Goal: Task Accomplishment & Management: Complete application form

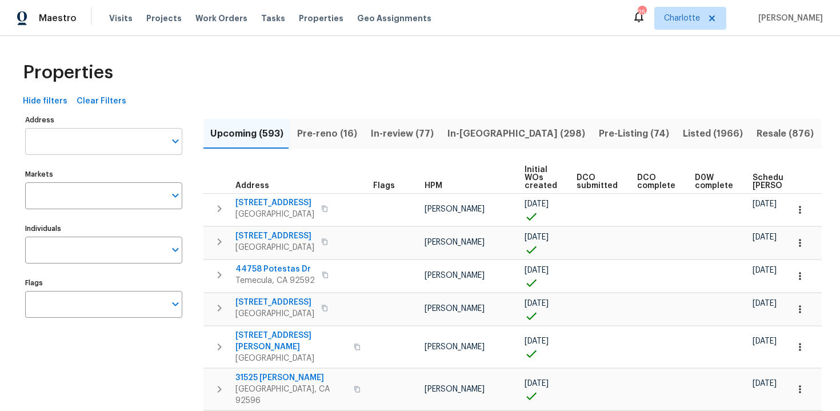
click at [119, 142] on input "Address" at bounding box center [95, 141] width 140 height 27
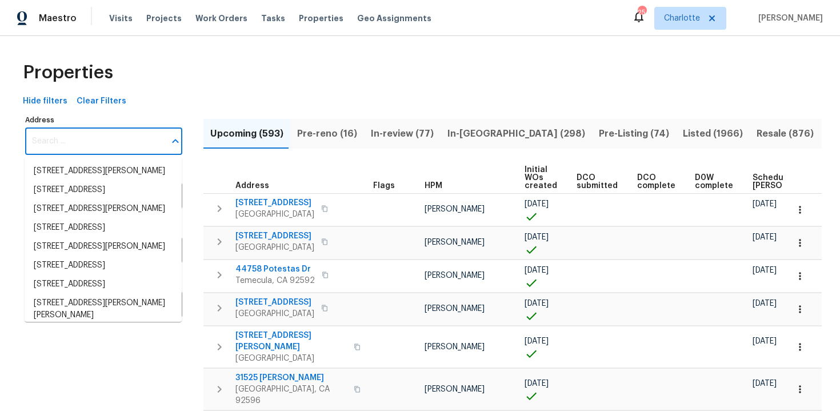
paste input "17619 Sequoia View Ln, Humble, TX 77346"
type input "17619 Sequoia View Ln, Humble, TX 77346"
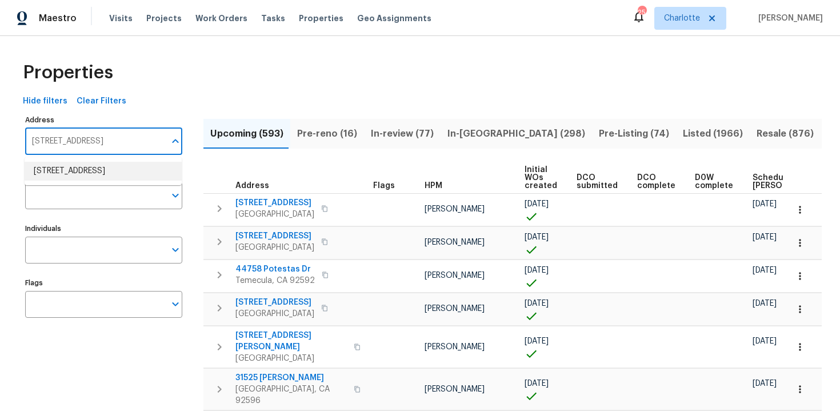
click at [119, 167] on li "17619 Sequoia View Ln Humble TX 77346" at bounding box center [103, 171] width 157 height 19
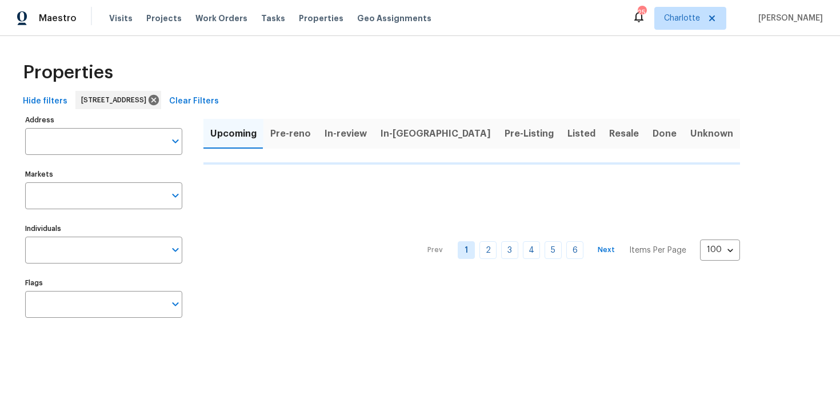
type input "17619 Sequoia View Ln Humble TX 77346"
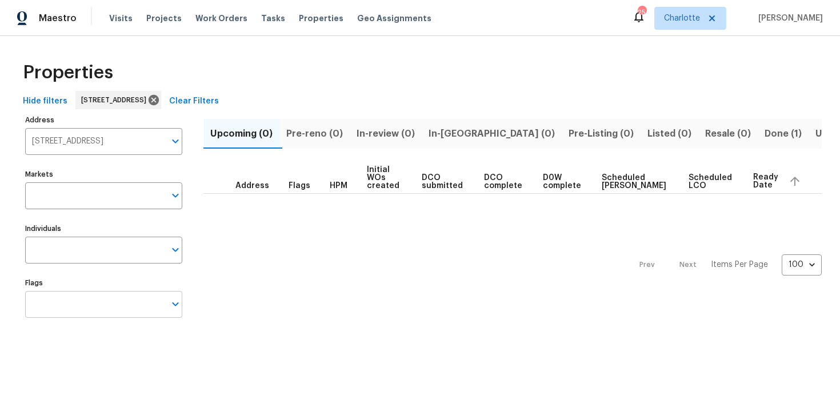
click at [99, 308] on input "Flags" at bounding box center [95, 304] width 140 height 27
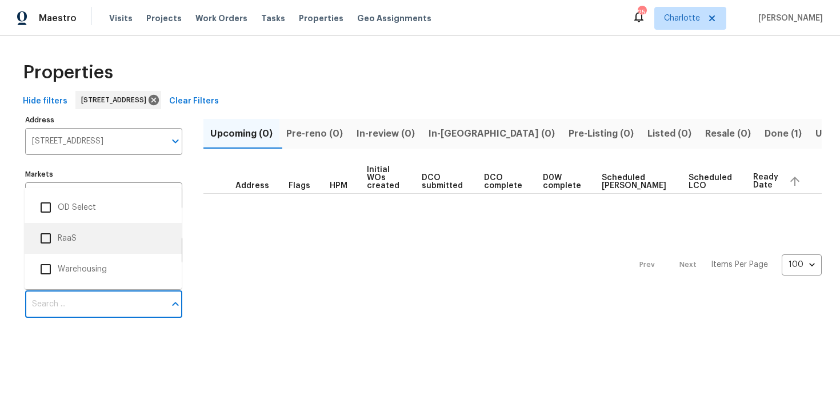
click at [98, 242] on li "RaaS" at bounding box center [103, 238] width 139 height 24
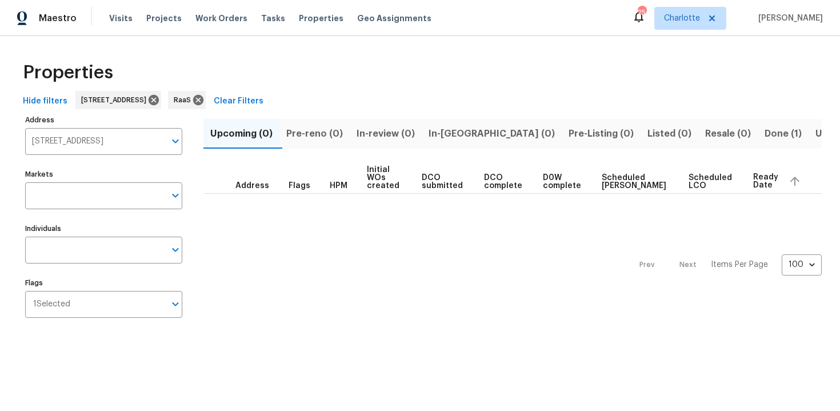
click at [764, 136] on span "Done (1)" at bounding box center [782, 134] width 37 height 16
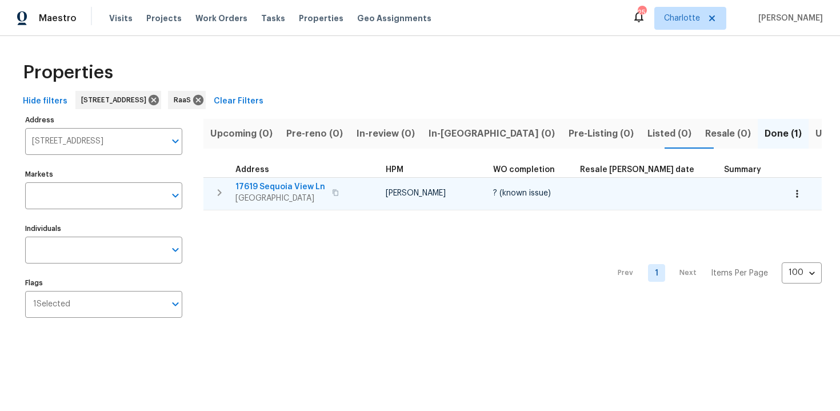
click at [354, 186] on div "17619 Sequoia View Ln Humble, TX 77346" at bounding box center [299, 192] width 129 height 23
click at [332, 192] on icon "button" at bounding box center [335, 192] width 7 height 7
click at [332, 191] on icon "button" at bounding box center [335, 192] width 7 height 7
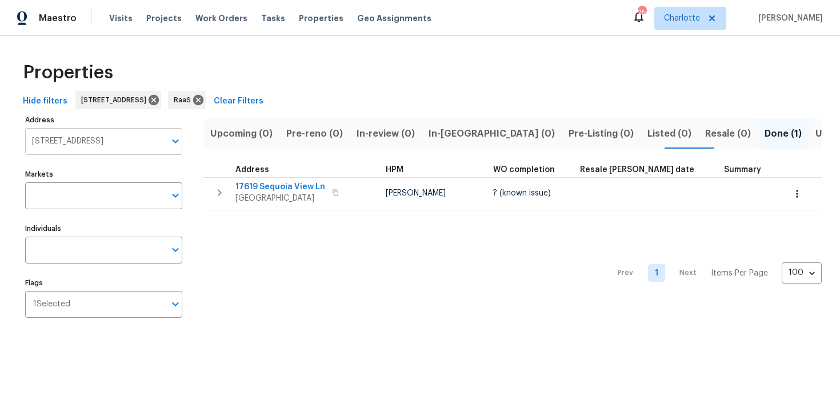
click at [116, 142] on input "17619 Sequoia View Ln Humble TX 77346" at bounding box center [95, 141] width 140 height 27
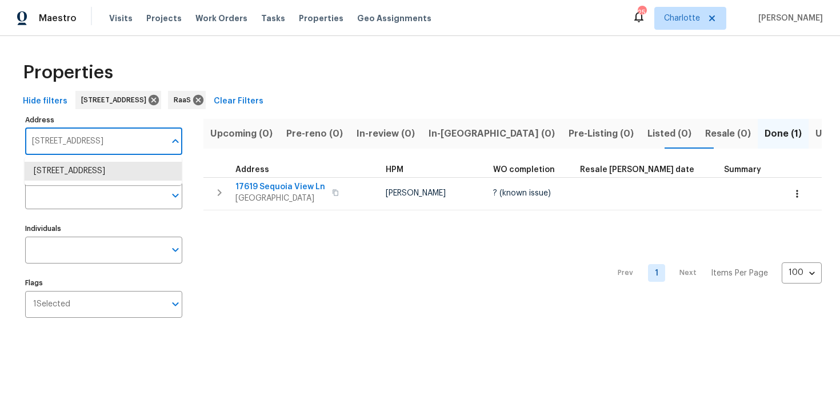
paste input "7013 Galleon Cv, Riviera Beach, FL 33418"
type input "7013 Galleon Cv, Riviera Beach, FL 33418"
click at [117, 173] on li "7013 Galleon Cv Riviera Beach FL 33418" at bounding box center [103, 171] width 157 height 19
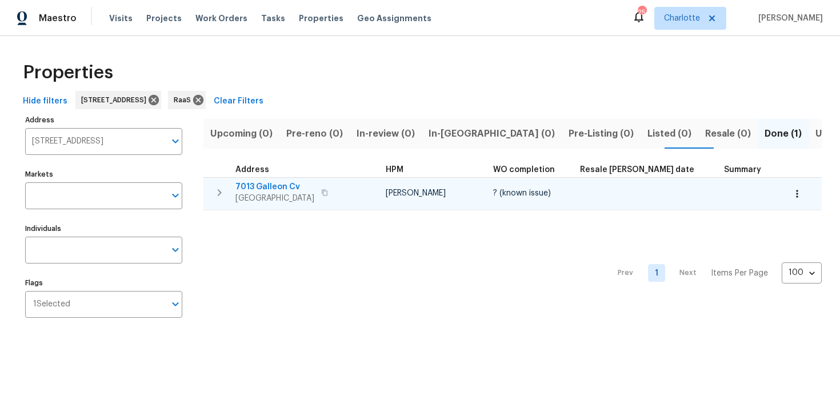
click at [361, 181] on div "7013 Galleon Cv Riviera Beach, FL 33418" at bounding box center [299, 192] width 129 height 23
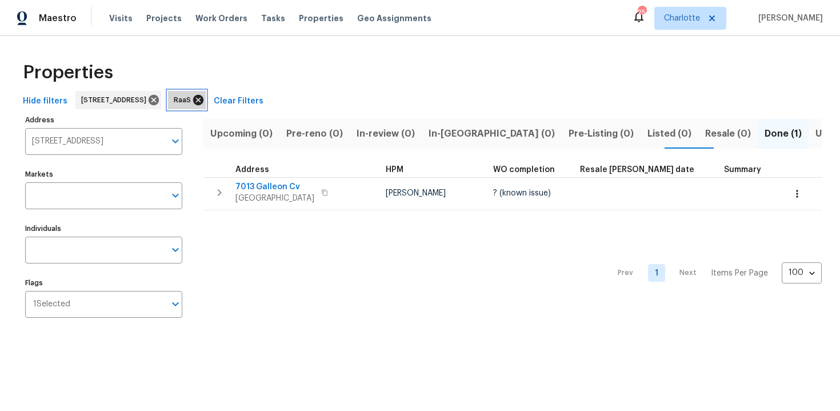
click at [203, 101] on icon at bounding box center [198, 100] width 10 height 10
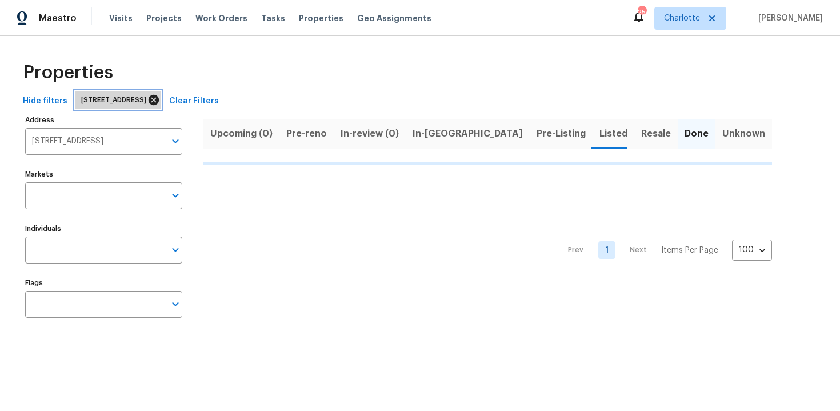
click at [159, 98] on icon at bounding box center [154, 100] width 10 height 10
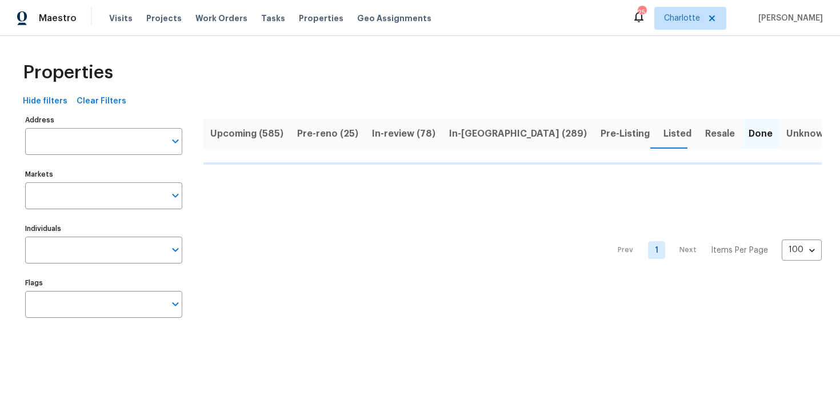
click at [239, 126] on span "Upcoming (585)" at bounding box center [246, 134] width 73 height 16
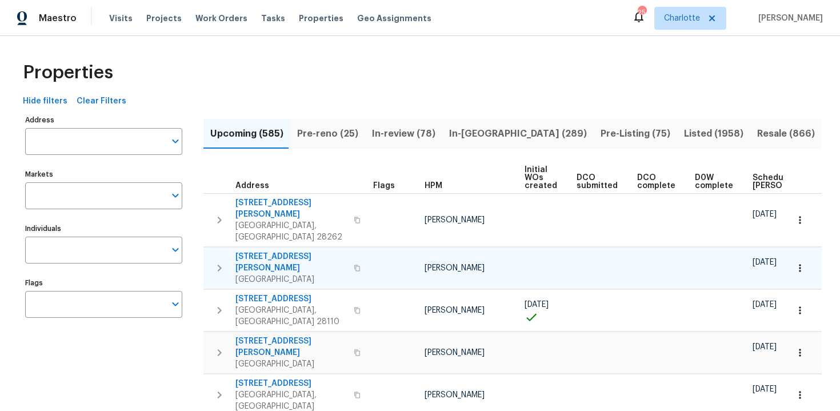
scroll to position [0, 121]
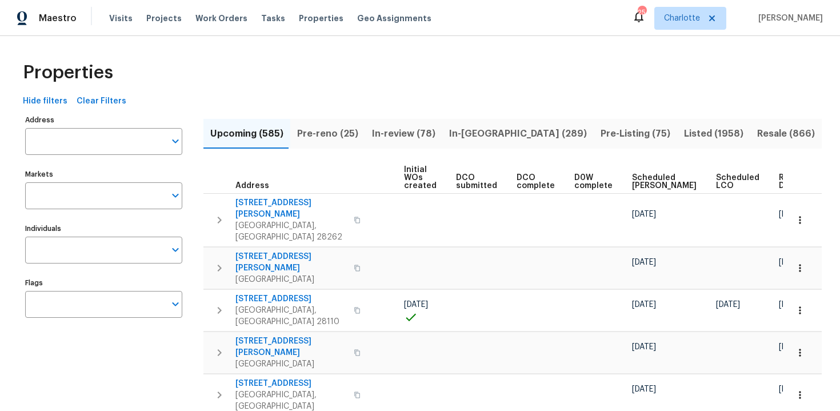
click at [779, 186] on span "Ready Date" at bounding box center [791, 182] width 25 height 16
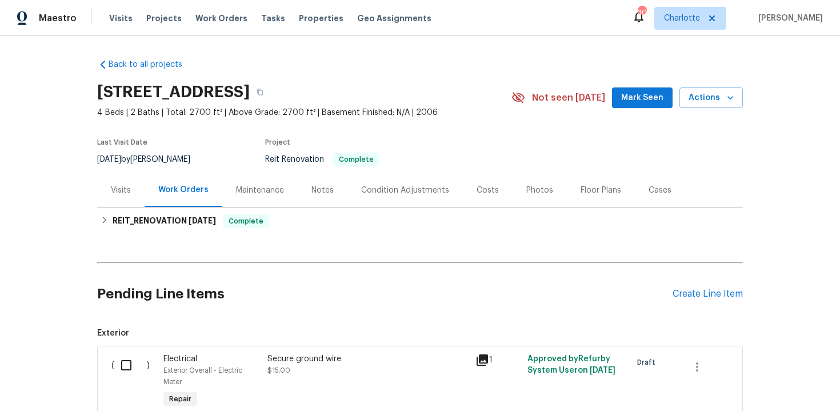
click at [482, 122] on section "[STREET_ADDRESS] 4 Beds | 2 Baths | Total: 2700 ft² | Above Grade: 2700 ft² | B…" at bounding box center [420, 125] width 646 height 96
click at [270, 98] on button "button" at bounding box center [260, 92] width 21 height 21
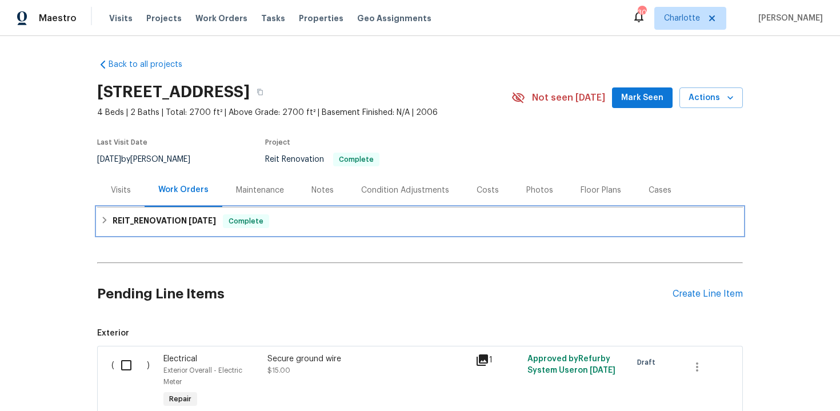
click at [344, 213] on div "REIT_RENOVATION 9/23/25 Complete" at bounding box center [420, 220] width 646 height 27
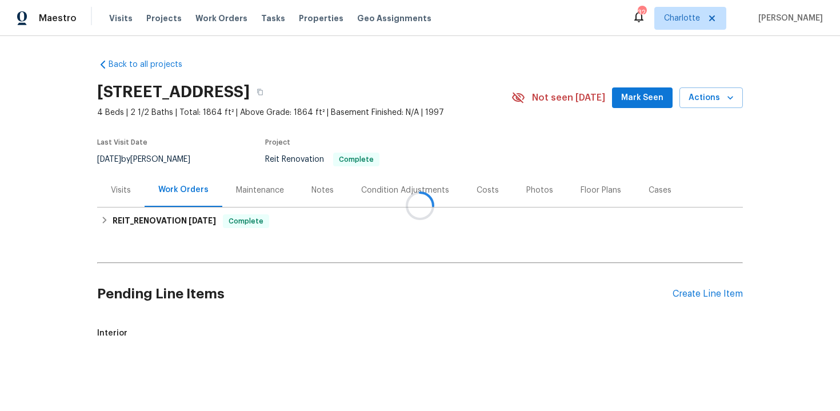
click at [421, 91] on div at bounding box center [420, 205] width 840 height 411
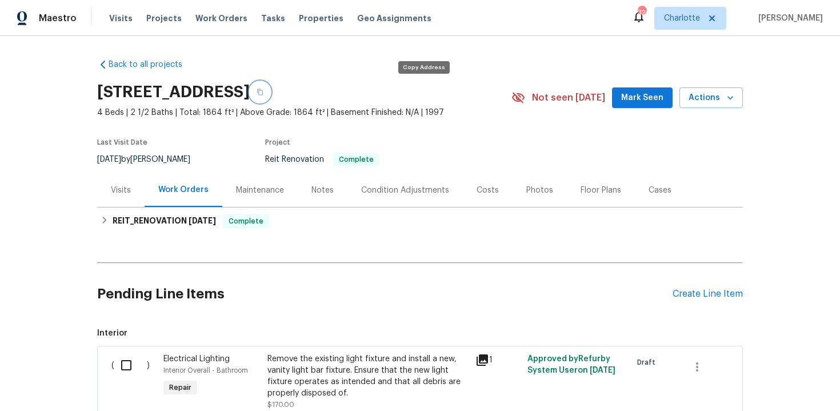
click at [263, 91] on icon "button" at bounding box center [260, 92] width 7 height 7
click at [270, 91] on button "button" at bounding box center [260, 92] width 21 height 21
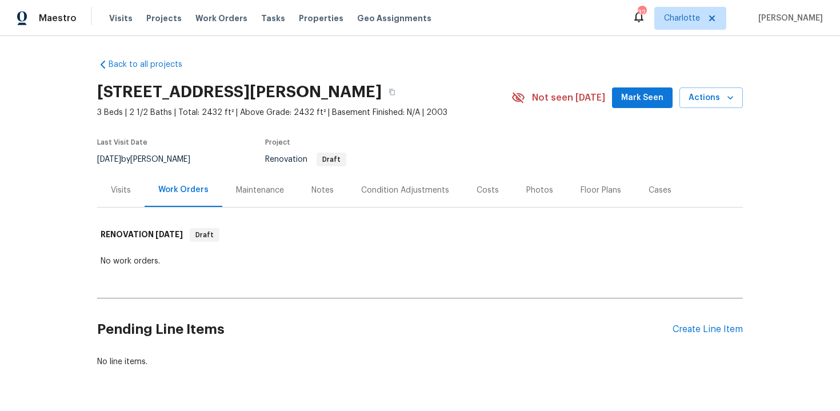
scroll to position [34, 0]
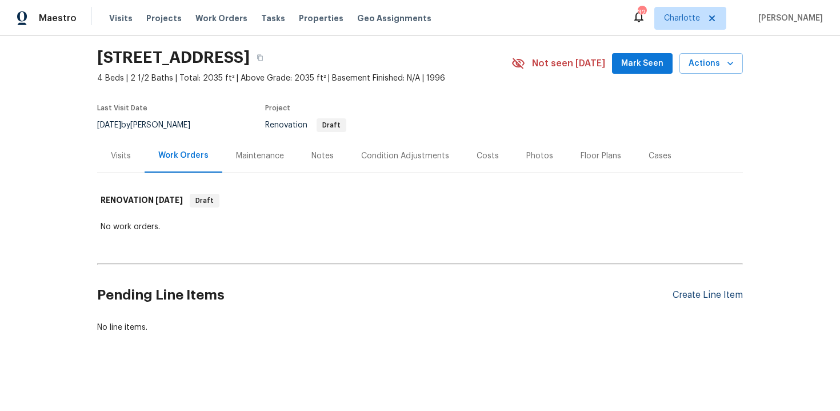
click at [712, 293] on div "Create Line Item" at bounding box center [707, 295] width 70 height 11
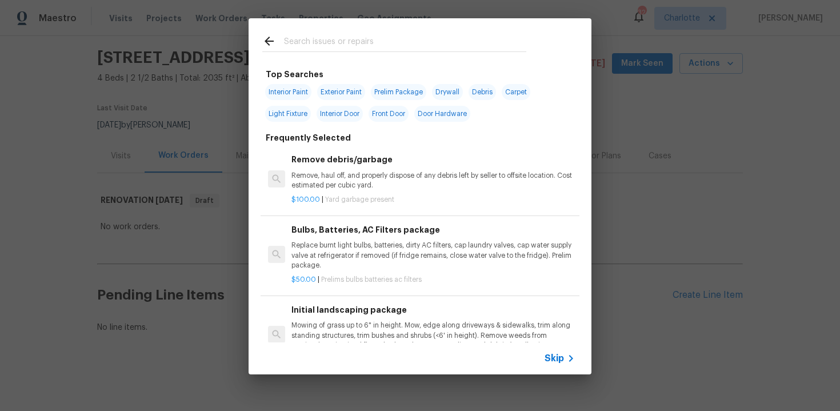
click at [555, 358] on span "Skip" at bounding box center [553, 357] width 19 height 11
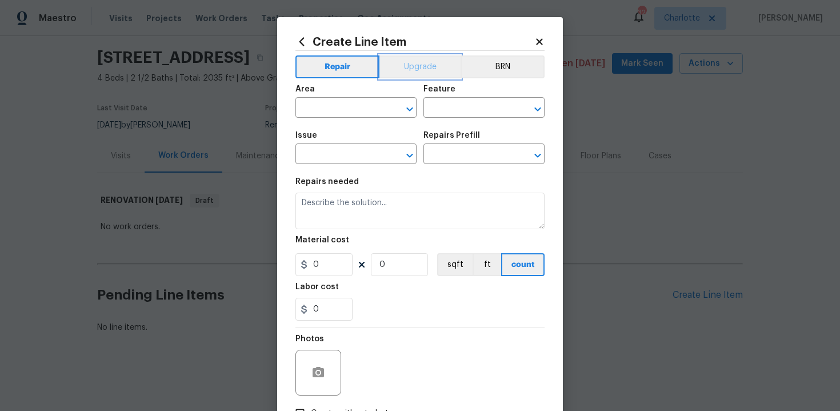
click at [418, 69] on button "Upgrade" at bounding box center [420, 66] width 82 height 23
click at [338, 111] on input "text" at bounding box center [339, 109] width 89 height 18
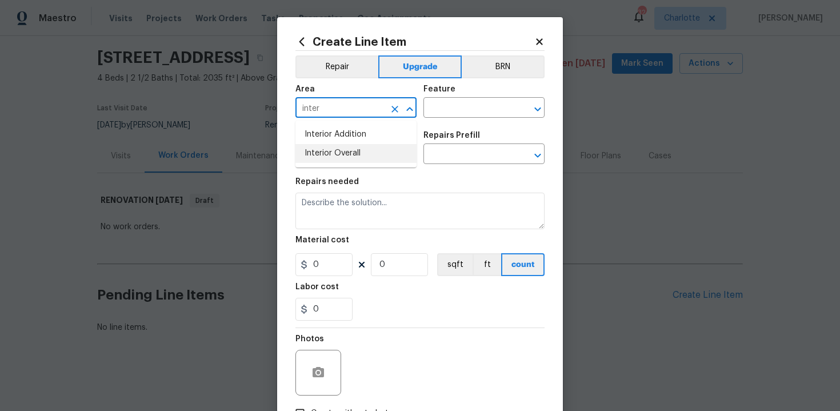
click at [341, 152] on li "Interior Overall" at bounding box center [355, 153] width 121 height 19
type input "Interior Overall"
click at [454, 105] on input "text" at bounding box center [467, 109] width 89 height 18
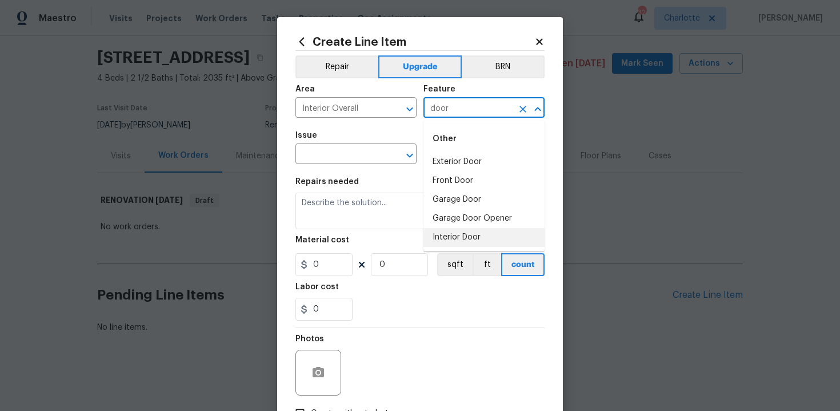
click at [454, 241] on li "Interior Door" at bounding box center [483, 237] width 121 height 19
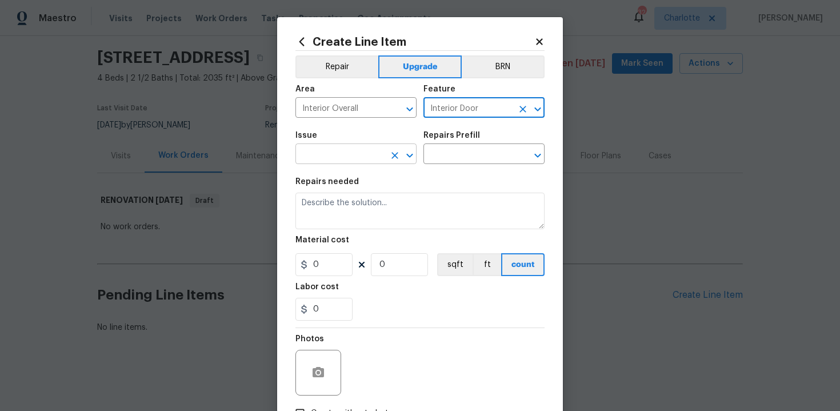
type input "Interior Door"
click at [333, 162] on input "text" at bounding box center [339, 155] width 89 height 18
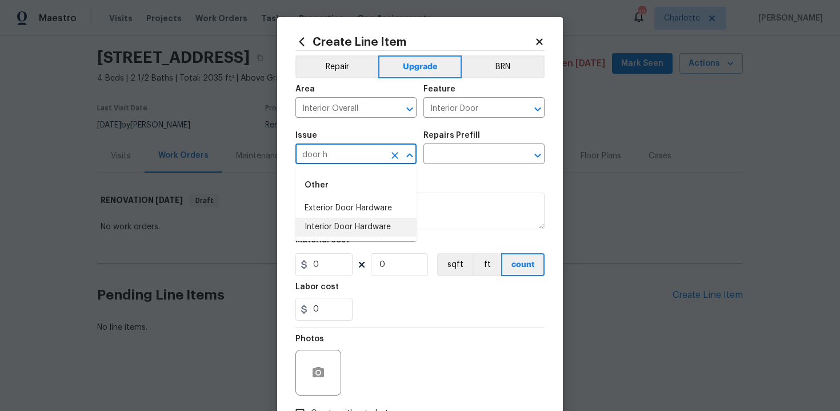
click at [341, 230] on li "Interior Door Hardware" at bounding box center [355, 227] width 121 height 19
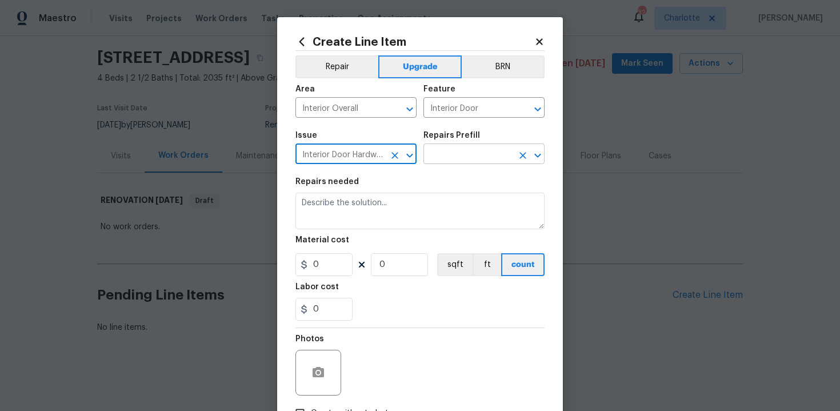
type input "Interior Door Hardware"
click at [466, 159] on input "text" at bounding box center [467, 155] width 89 height 18
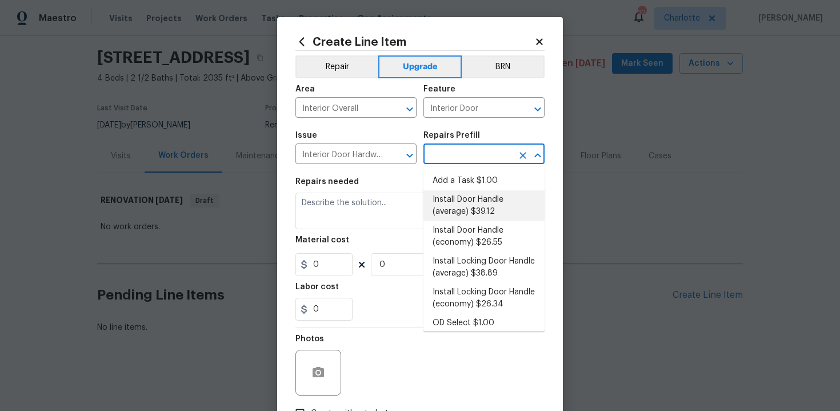
click at [468, 203] on li "Install Door Handle (average) $39.12" at bounding box center [483, 205] width 121 height 31
type input "Install Door Handle (average) $39.12"
type textarea "Remove the existing interior door handle (if present). Install a new (average) …"
type input "39.12"
type input "1"
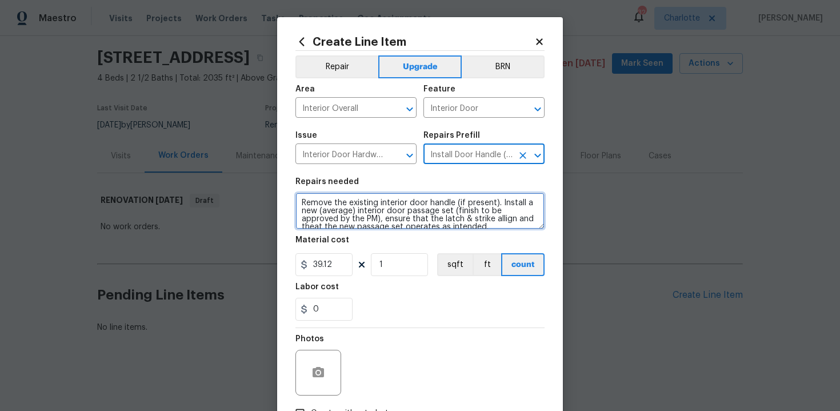
click at [297, 202] on textarea "Remove the existing interior door handle (if present). Install a new (average) …" at bounding box center [419, 211] width 249 height 37
type textarea "#sala - Remove the existing interior door handle (if present). Install a new (a…"
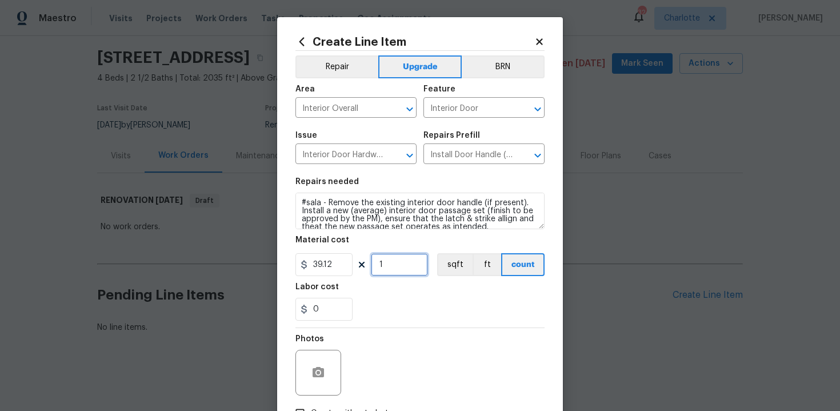
click at [397, 266] on input "1" at bounding box center [399, 264] width 57 height 23
type input "15"
click at [419, 305] on div "0" at bounding box center [419, 309] width 249 height 23
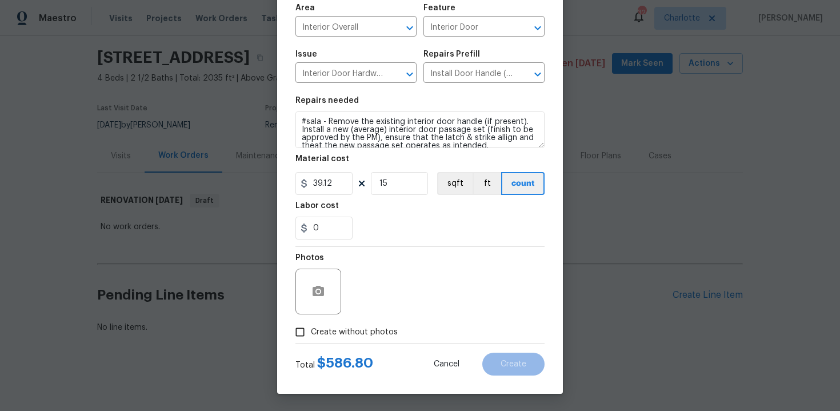
click at [364, 330] on span "Create without photos" at bounding box center [354, 332] width 87 height 12
click at [311, 330] on input "Create without photos" at bounding box center [300, 332] width 22 height 22
checkbox input "true"
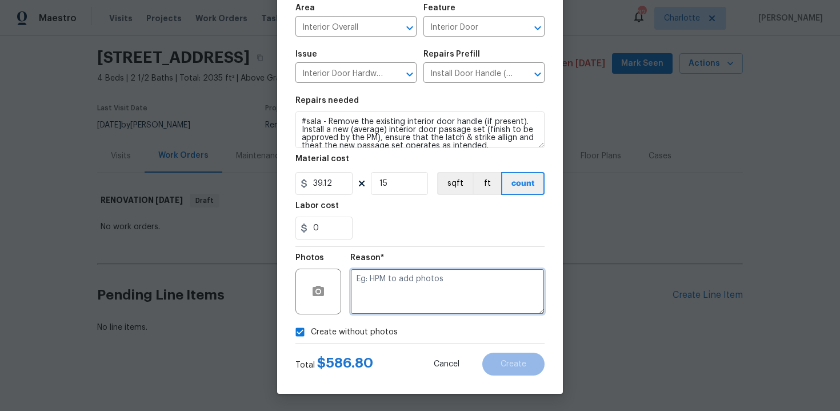
click at [435, 283] on textarea at bounding box center [447, 292] width 194 height 46
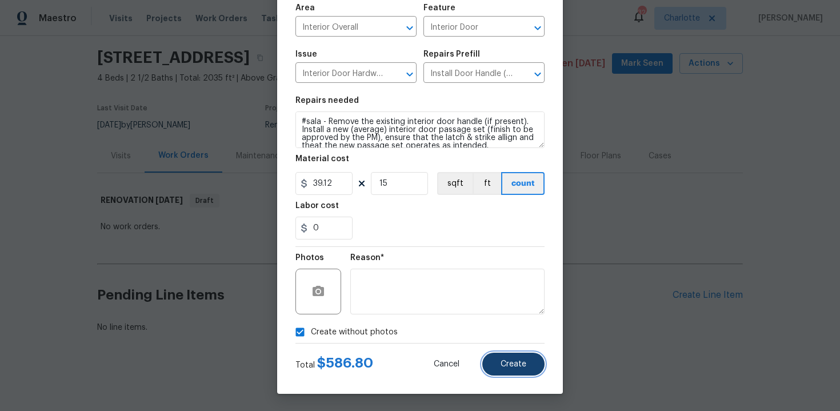
click at [518, 367] on span "Create" at bounding box center [513, 364] width 26 height 9
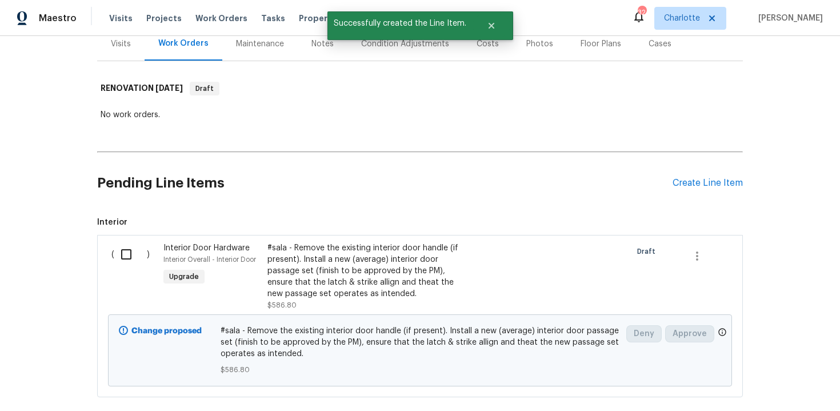
scroll to position [210, 0]
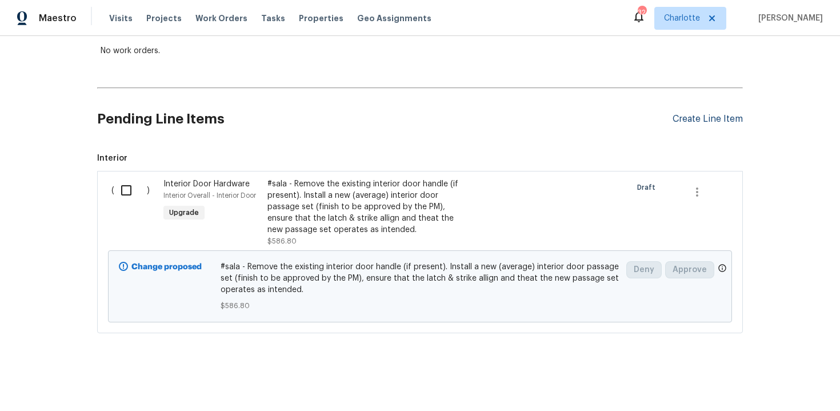
click at [714, 118] on div "Create Line Item" at bounding box center [707, 119] width 70 height 11
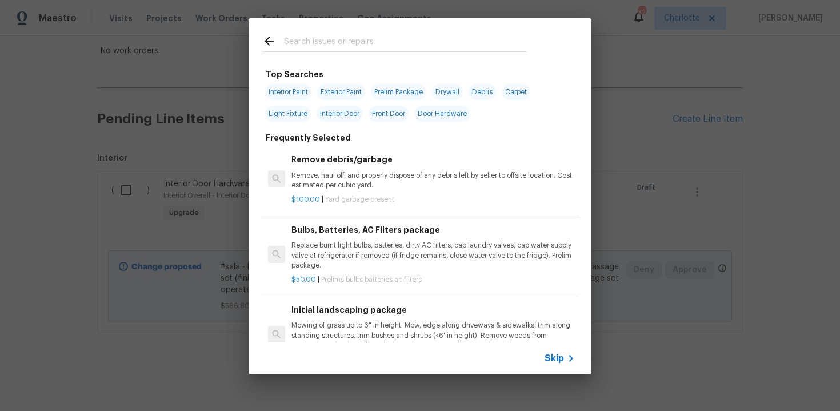
click at [550, 363] on span "Skip" at bounding box center [553, 357] width 19 height 11
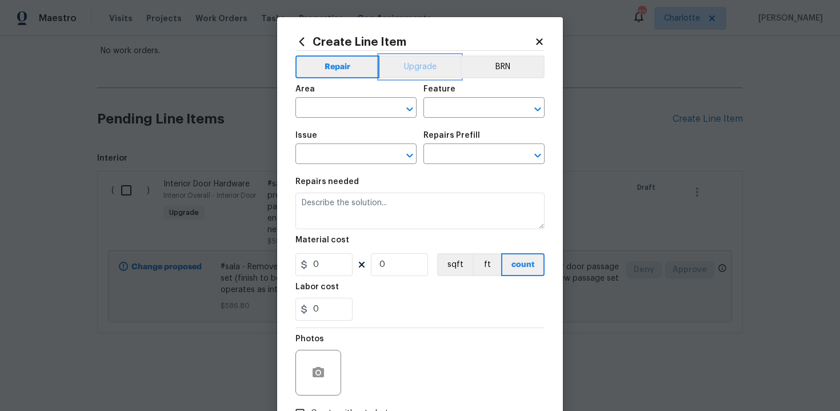
click at [412, 70] on button "Upgrade" at bounding box center [420, 66] width 82 height 23
click at [347, 112] on input "text" at bounding box center [339, 109] width 89 height 18
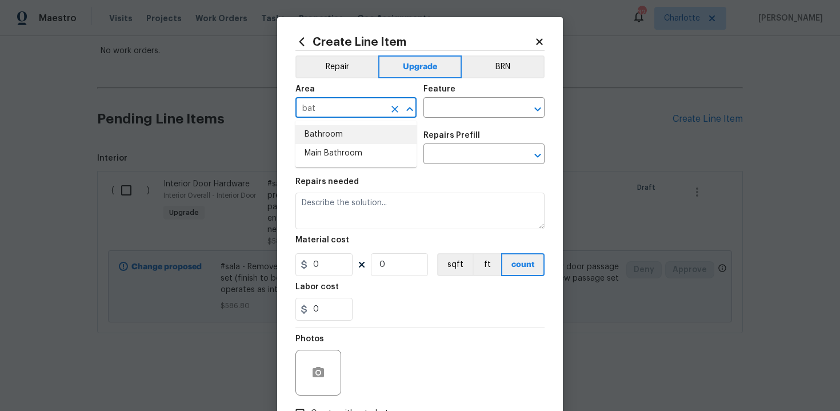
click at [343, 131] on li "Bathroom" at bounding box center [355, 134] width 121 height 19
type input "Bathroom"
click at [440, 107] on input "text" at bounding box center [467, 109] width 89 height 18
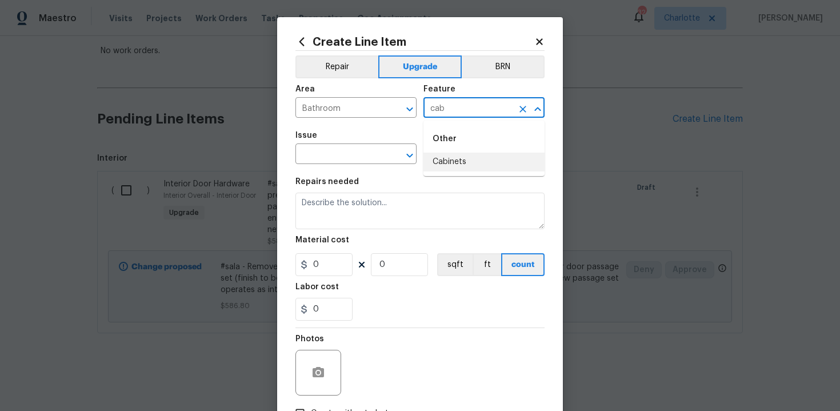
click at [450, 161] on li "Cabinets" at bounding box center [483, 162] width 121 height 19
type input "Cabinets"
click at [346, 155] on input "text" at bounding box center [339, 155] width 89 height 18
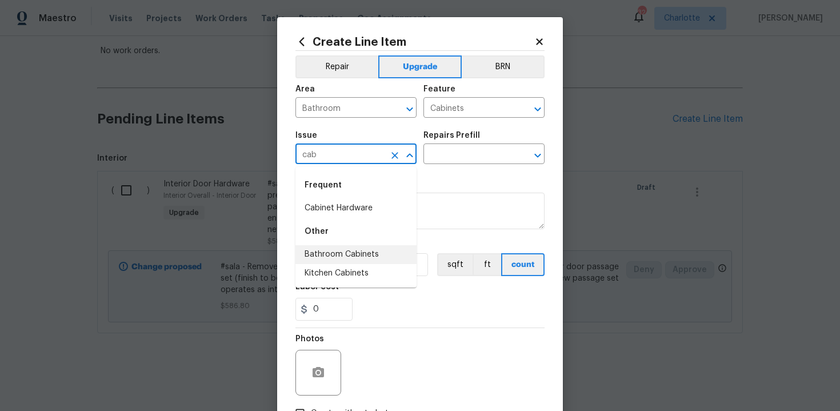
click at [357, 253] on li "Bathroom Cabinets" at bounding box center [355, 254] width 121 height 19
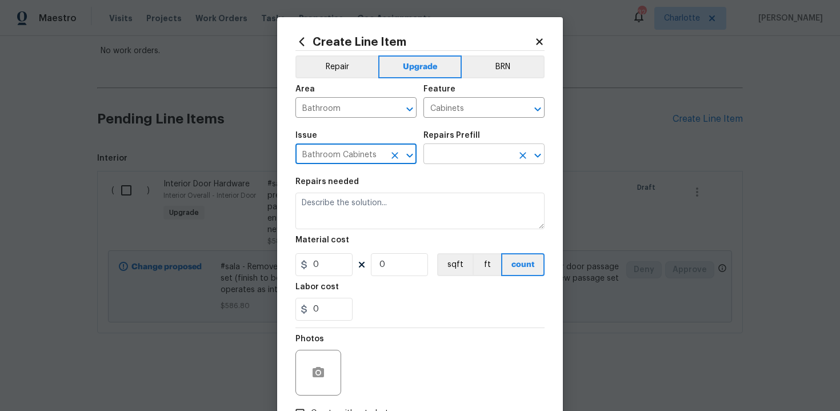
type input "Bathroom Cabinets"
click at [474, 156] on input "text" at bounding box center [467, 155] width 89 height 18
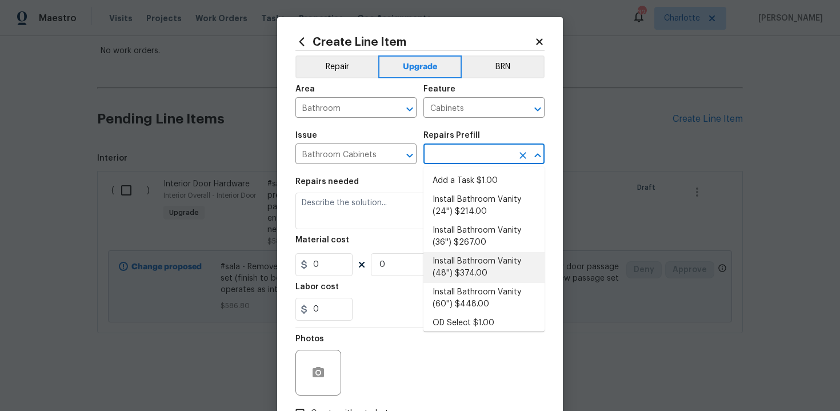
scroll to position [184, 0]
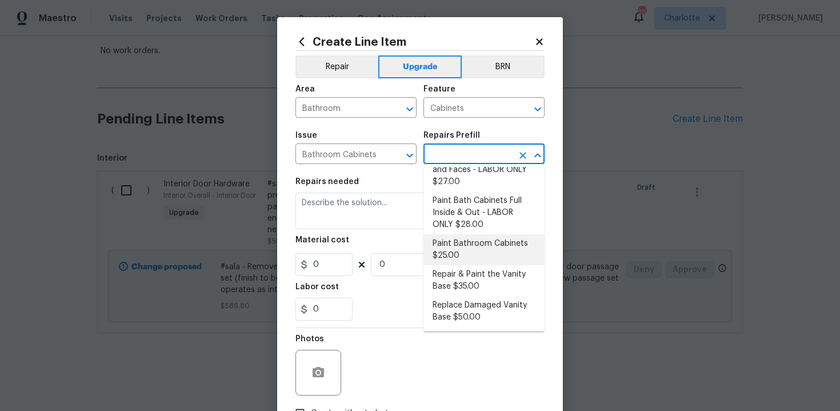
click at [461, 253] on li "Paint Bathroom Cabinets $25.00" at bounding box center [483, 249] width 121 height 31
type input "Paint Bathroom Cabinets $25.00"
type textarea "Prep, sand, mask and apply 2 coats of paint to the bathroom cabinet doors, inte…"
type input "25"
type input "1"
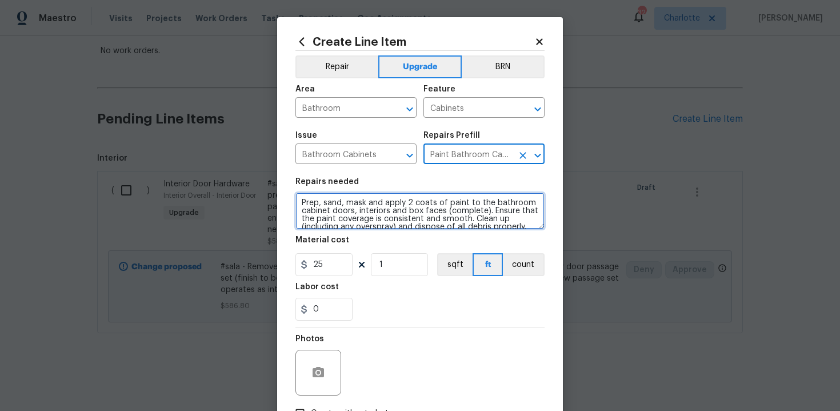
click at [299, 200] on textarea "Prep, sand, mask and apply 2 coats of paint to the bathroom cabinet doors, inte…" at bounding box center [419, 211] width 249 height 37
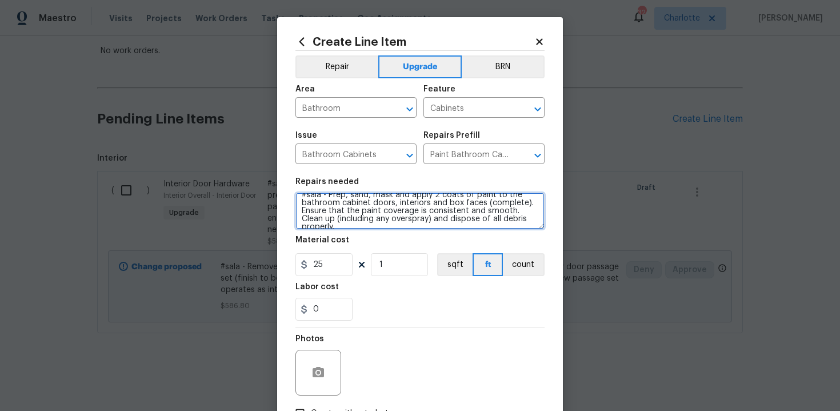
click at [522, 222] on textarea "#sala - Prep, sand, mask and apply 2 coats of paint to the bathroom cabinet doo…" at bounding box center [419, 211] width 249 height 37
paste textarea "Both full bathrooms"
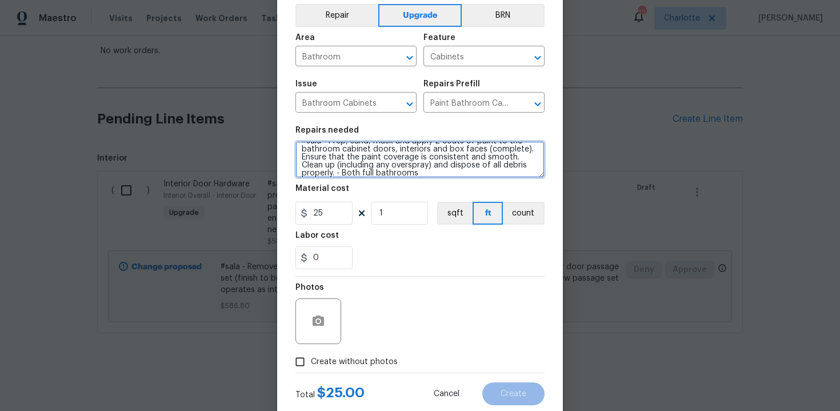
scroll to position [82, 0]
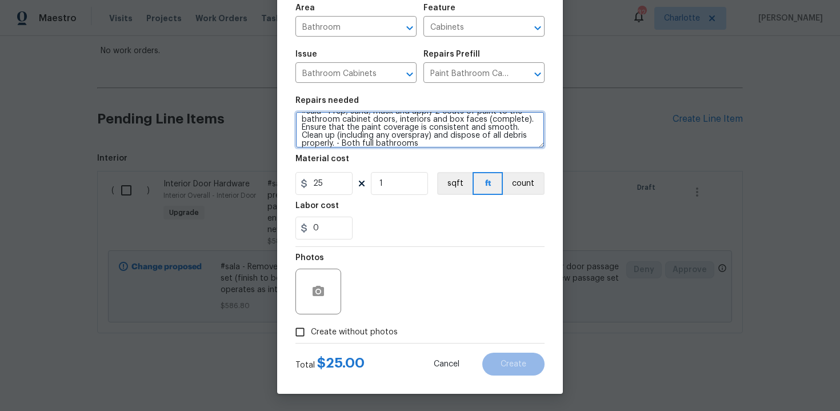
type textarea "#sala - Prep, sand, mask and apply 2 coats of paint to the bathroom cabinet doo…"
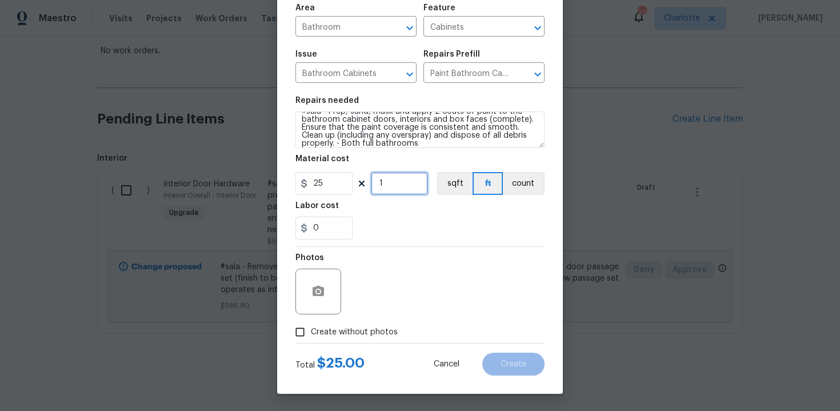
click at [395, 189] on input "1" at bounding box center [399, 183] width 57 height 23
type input "30"
click at [351, 331] on span "Create without photos" at bounding box center [354, 332] width 87 height 12
click at [311, 331] on input "Create without photos" at bounding box center [300, 332] width 22 height 22
checkbox input "true"
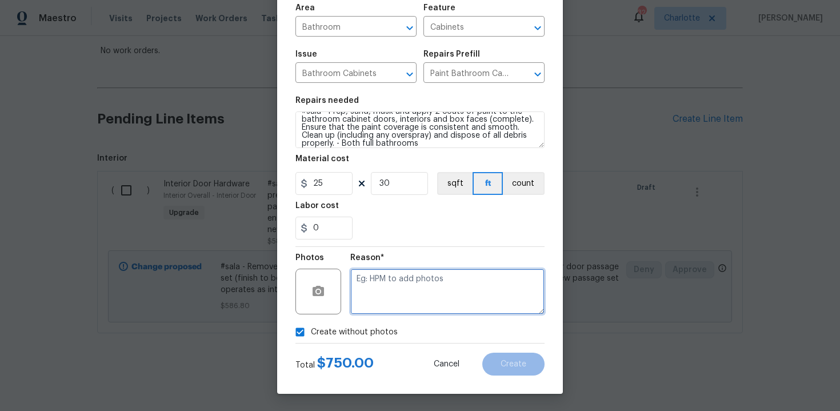
click at [404, 298] on textarea at bounding box center [447, 292] width 194 height 46
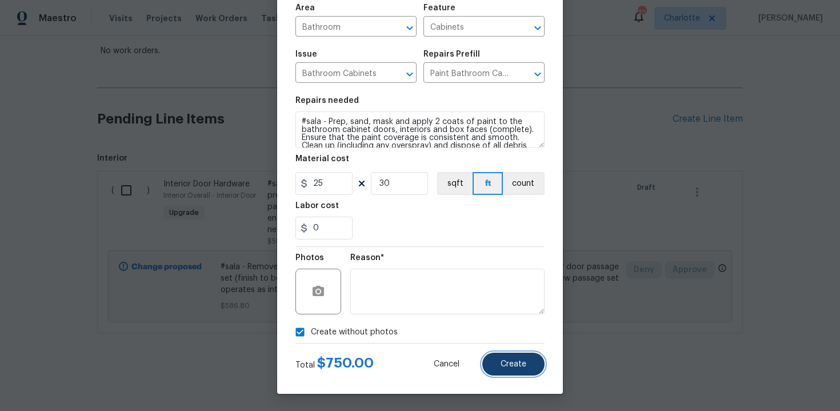
click at [515, 367] on span "Create" at bounding box center [513, 364] width 26 height 9
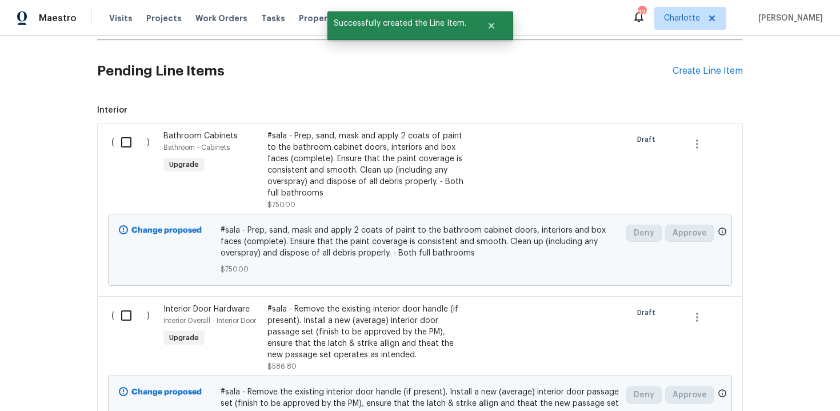
scroll to position [248, 0]
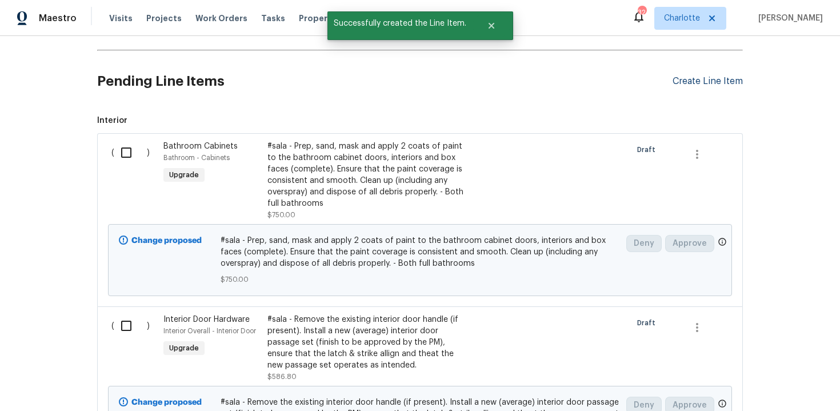
click at [713, 83] on div "Create Line Item" at bounding box center [707, 81] width 70 height 11
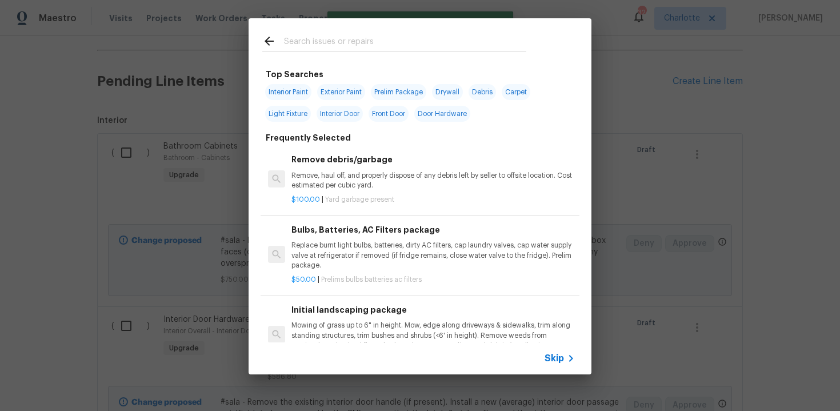
click at [555, 360] on span "Skip" at bounding box center [553, 357] width 19 height 11
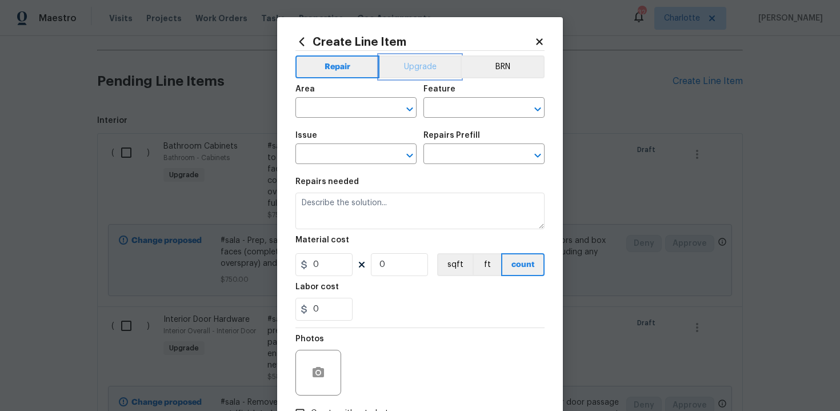
click at [415, 69] on button "Upgrade" at bounding box center [420, 66] width 82 height 23
click at [347, 115] on input "text" at bounding box center [339, 109] width 89 height 18
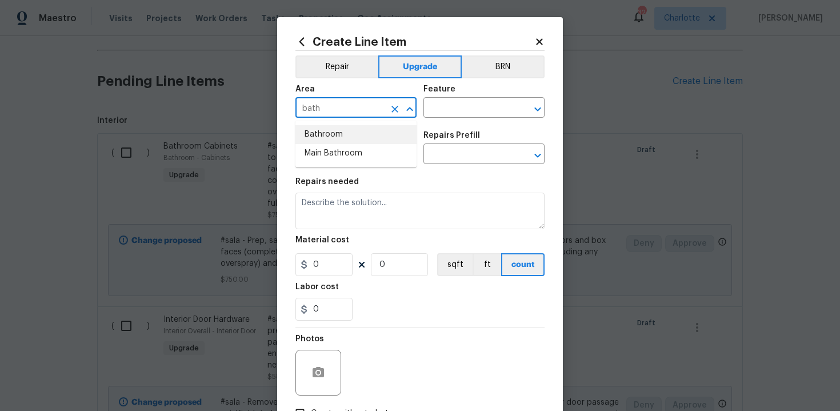
click at [346, 132] on li "Bathroom" at bounding box center [355, 134] width 121 height 19
type input "Bathroom"
click at [440, 111] on input "text" at bounding box center [467, 109] width 89 height 18
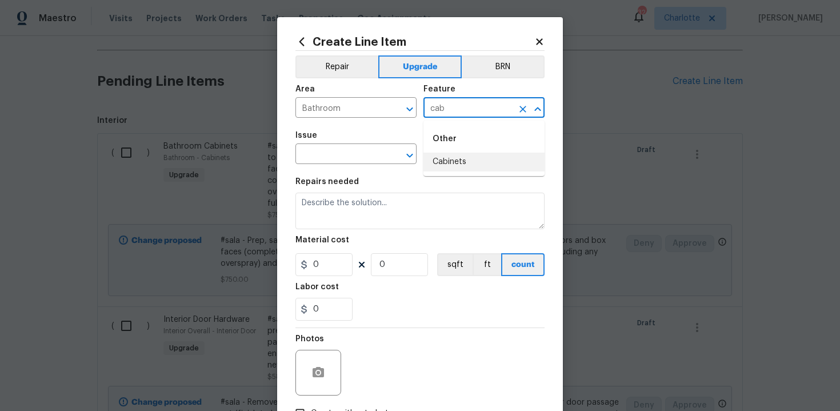
click at [447, 161] on li "Cabinets" at bounding box center [483, 162] width 121 height 19
type input "Cabinets"
click at [352, 155] on input "text" at bounding box center [339, 155] width 89 height 18
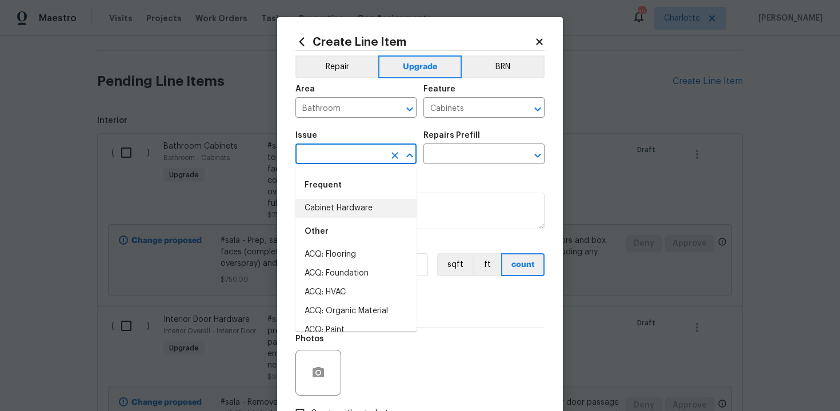
click at [353, 205] on li "Cabinet Hardware" at bounding box center [355, 208] width 121 height 19
type input "Cabinet Hardware"
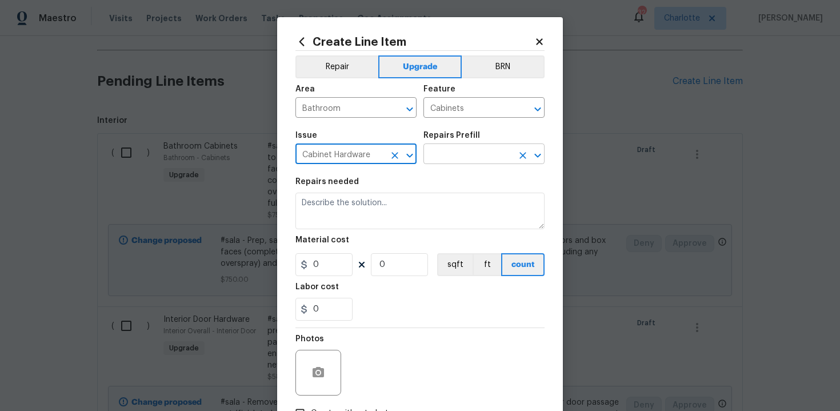
click at [455, 151] on input "text" at bounding box center [467, 155] width 89 height 18
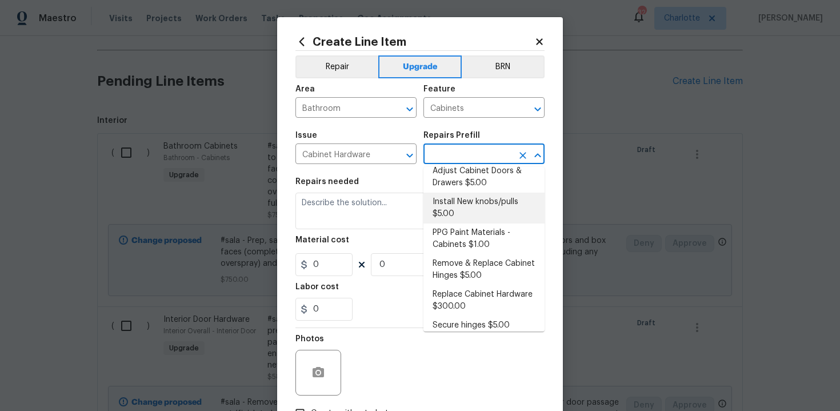
scroll to position [1, 0]
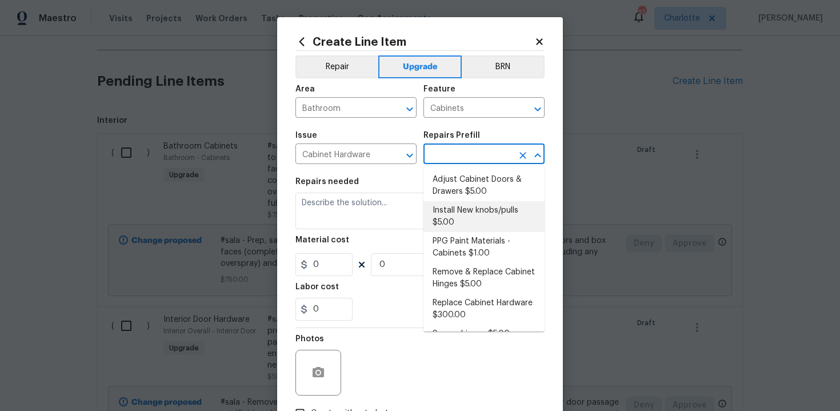
click at [457, 216] on li "Install New knobs/pulls $5.00" at bounding box center [483, 216] width 121 height 31
type input "Install New knobs/pulls $5.00"
type textarea "Remove the existing cabinet pulls/handles if present; prep and drill for new ca…"
type input "5"
type input "1"
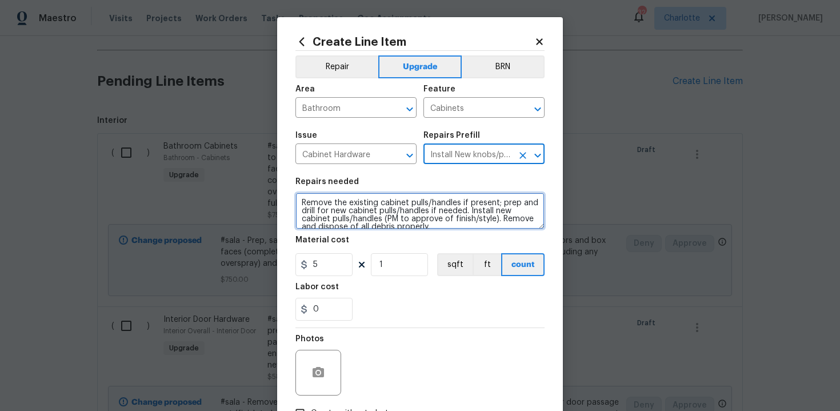
click at [299, 199] on textarea "Remove the existing cabinet pulls/handles if present; prep and drill for new ca…" at bounding box center [419, 211] width 249 height 37
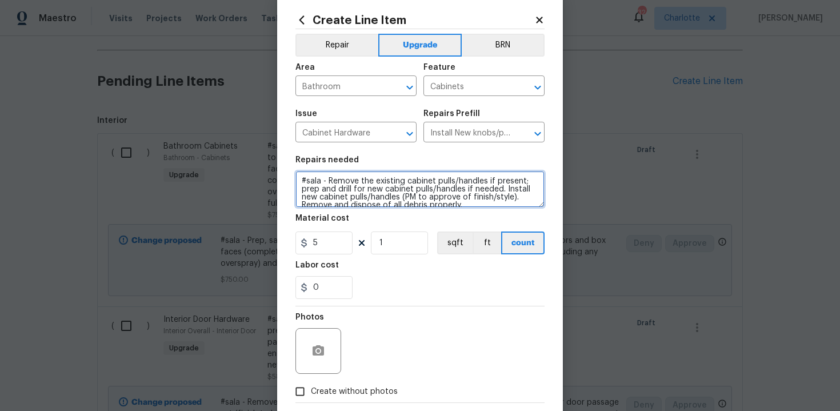
scroll to position [8, 0]
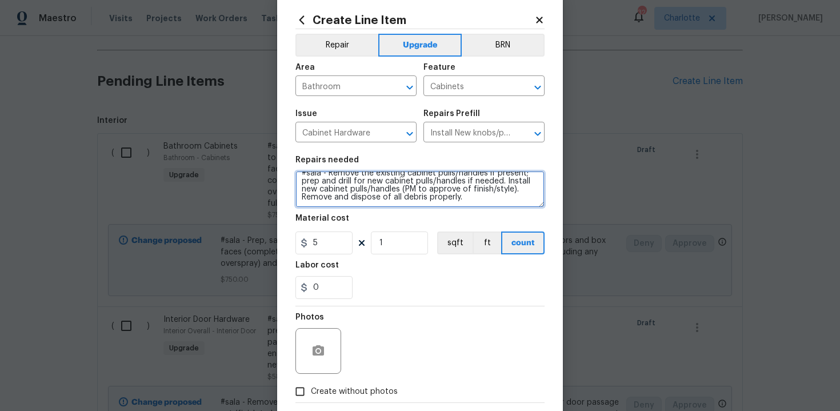
click at [486, 198] on textarea "#sala - Remove the existing cabinet pulls/handles if present; prep and drill fo…" at bounding box center [419, 189] width 249 height 37
paste textarea "Both full bathrooms"
type textarea "#sala - Remove the existing cabinet pulls/handles if present; prep and drill fo…"
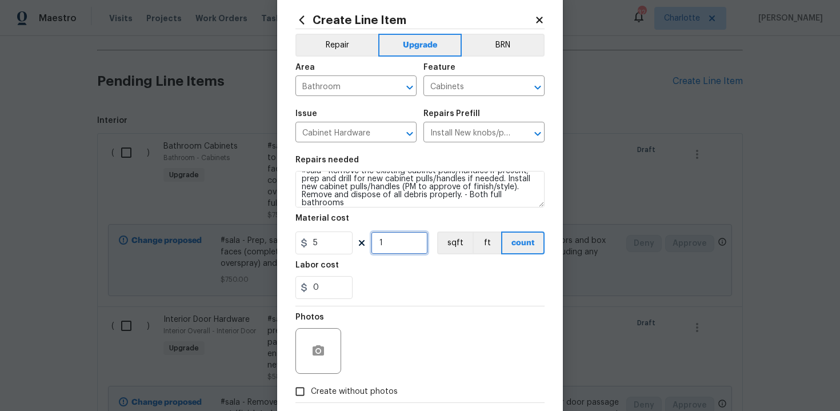
click at [388, 250] on input "1" at bounding box center [399, 242] width 57 height 23
type input "20"
click at [430, 294] on div "0" at bounding box center [419, 287] width 249 height 23
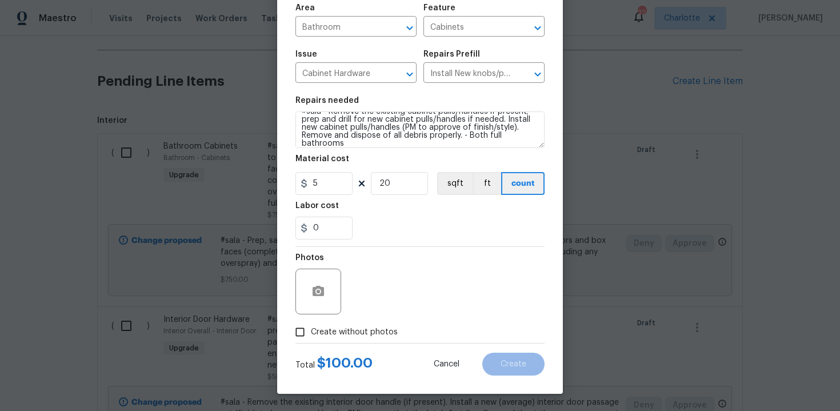
click at [350, 329] on span "Create without photos" at bounding box center [354, 332] width 87 height 12
click at [311, 329] on input "Create without photos" at bounding box center [300, 332] width 22 height 22
checkbox input "true"
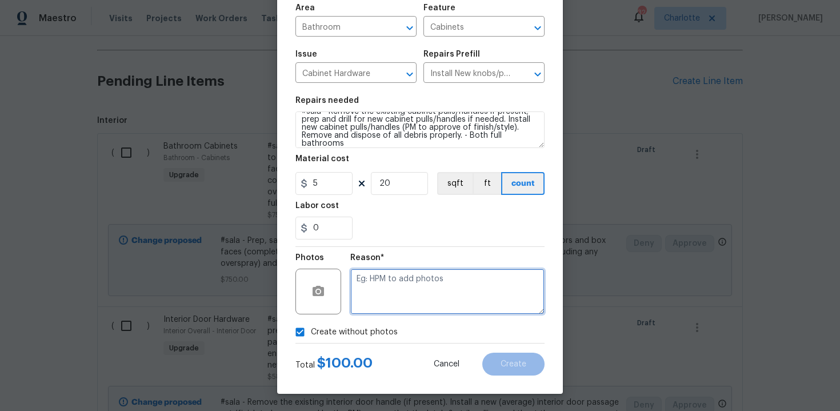
click at [406, 297] on textarea at bounding box center [447, 292] width 194 height 46
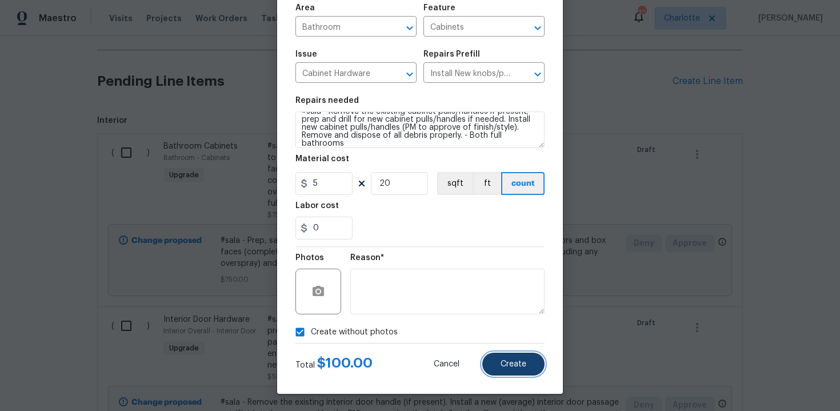
click at [522, 364] on span "Create" at bounding box center [513, 364] width 26 height 9
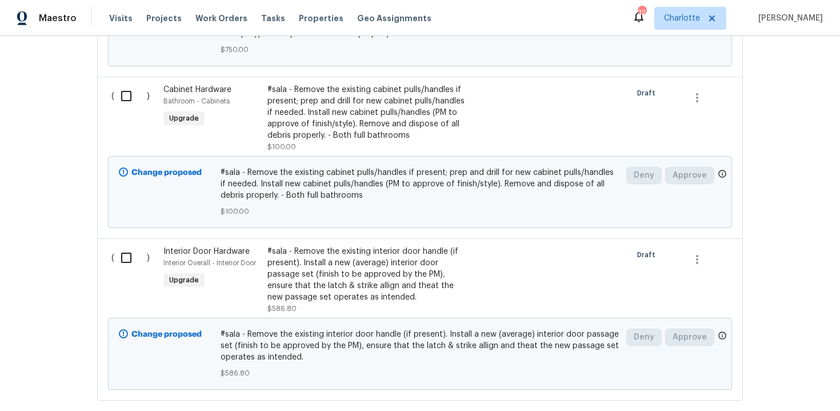
scroll to position [546, 0]
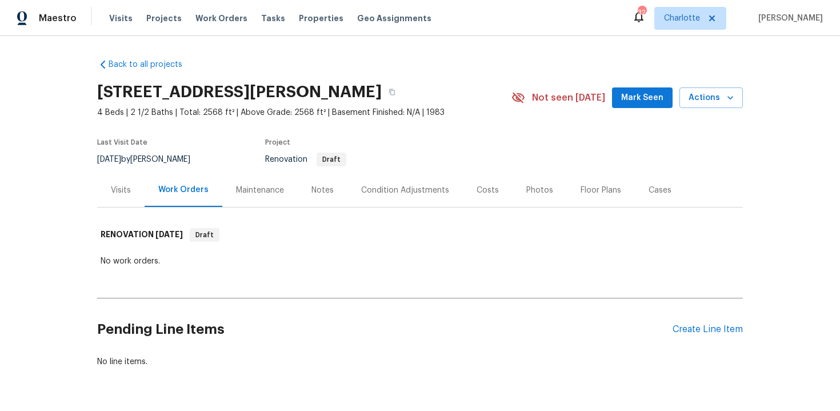
scroll to position [34, 0]
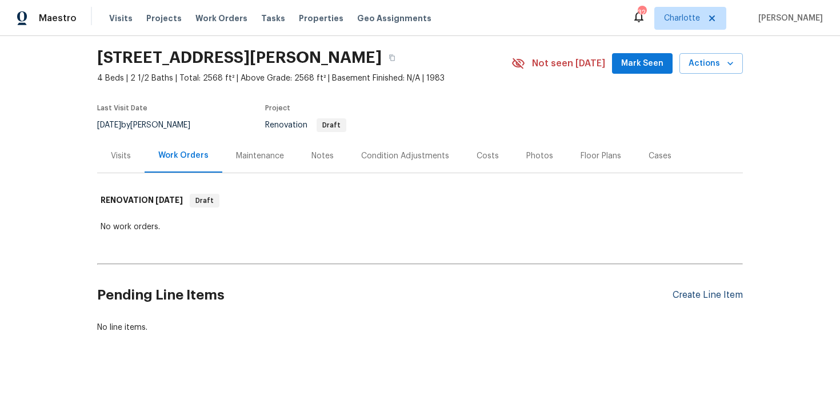
click at [715, 297] on div "Create Line Item" at bounding box center [707, 295] width 70 height 11
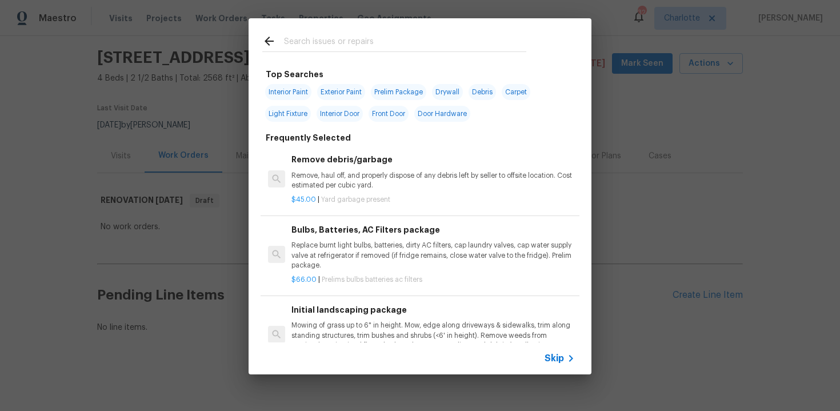
click at [552, 354] on span "Skip" at bounding box center [553, 357] width 19 height 11
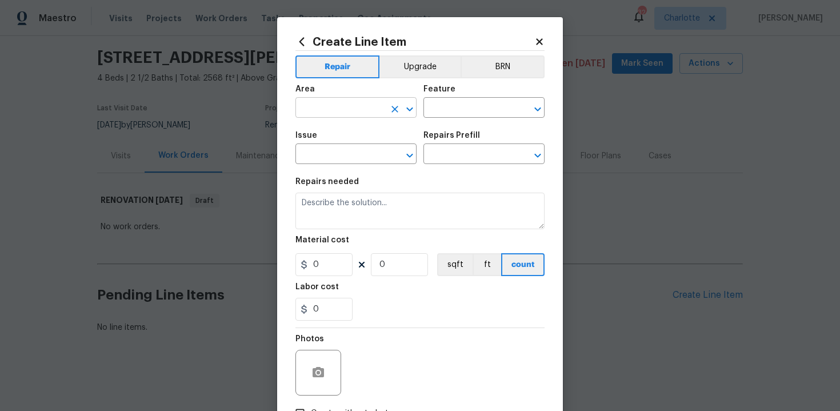
click at [360, 105] on input "text" at bounding box center [339, 109] width 89 height 18
click at [350, 156] on li "Interior Overall" at bounding box center [355, 153] width 121 height 19
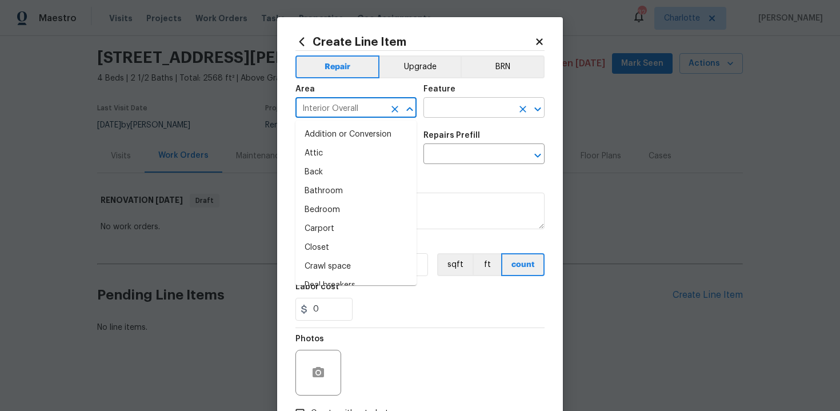
type input "Interior Overall"
click at [462, 114] on input "text" at bounding box center [467, 109] width 89 height 18
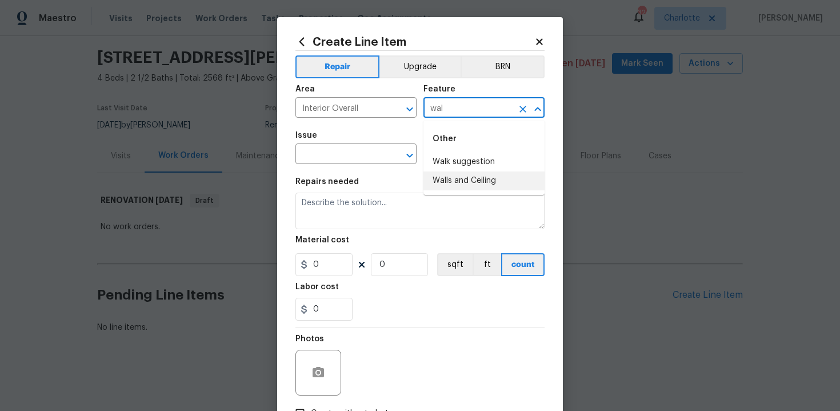
click at [471, 181] on li "Walls and Ceiling" at bounding box center [483, 180] width 121 height 19
type input "Walls and Ceiling"
click at [342, 155] on input "text" at bounding box center [339, 155] width 89 height 18
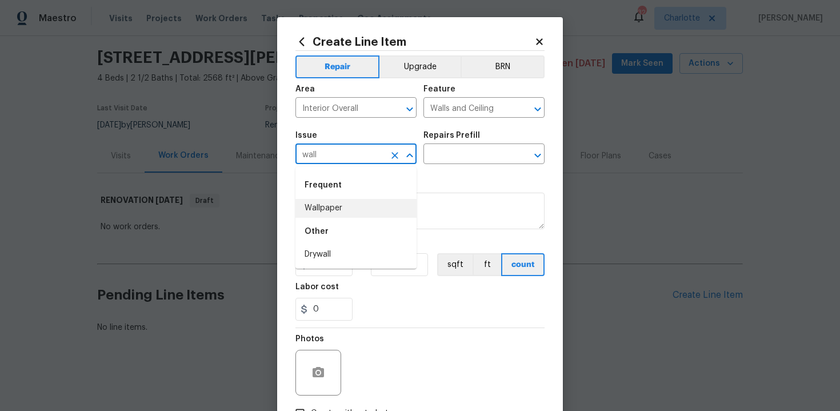
click at [335, 207] on li "Wallpaper" at bounding box center [355, 208] width 121 height 19
type input "Wallpaper"
click at [454, 155] on input "text" at bounding box center [467, 155] width 89 height 18
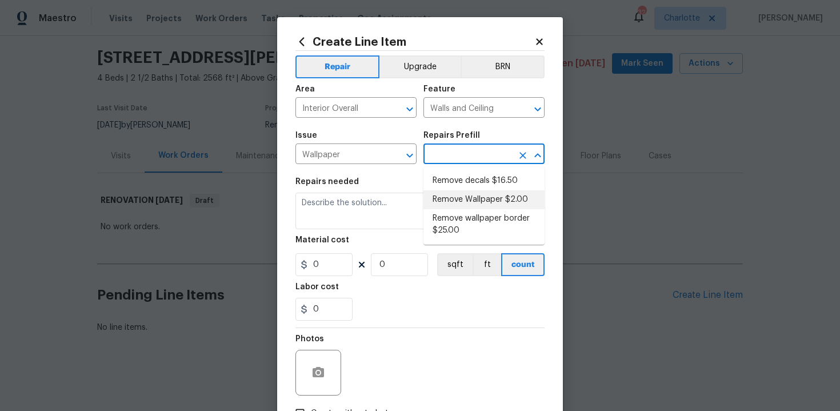
click at [463, 196] on li "Remove Wallpaper $2.00" at bounding box center [483, 199] width 121 height 19
type input "Remove Wallpaper $2.00"
type textarea "Remove wallpaper and texture walls to best match existing conditions"
type input "2"
type input "1"
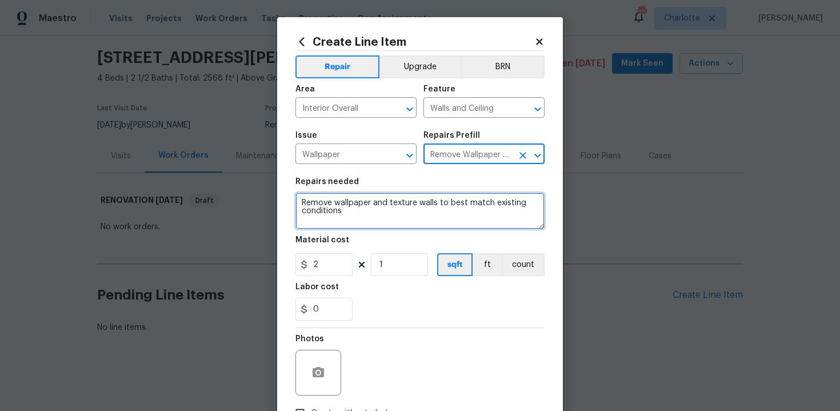
click at [300, 202] on textarea "Remove wallpaper and texture walls to best match existing conditions" at bounding box center [419, 211] width 249 height 37
type textarea "#sala - Remove wallpaper and texture walls to best match existing conditions"
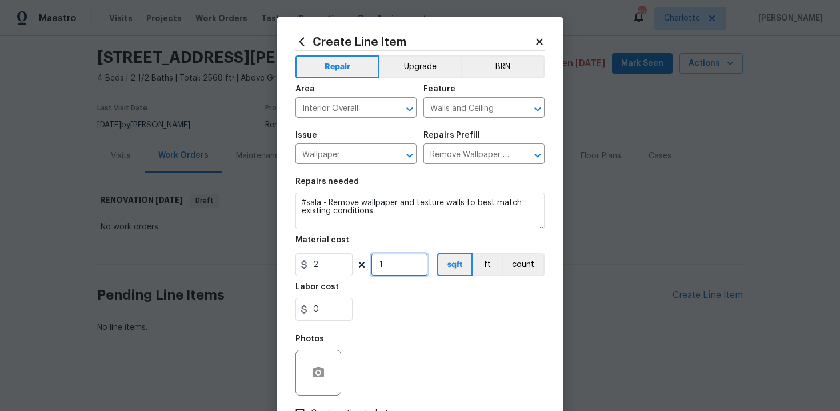
click at [394, 268] on input "1" at bounding box center [399, 264] width 57 height 23
type input "500"
click at [443, 301] on div "0" at bounding box center [419, 309] width 249 height 23
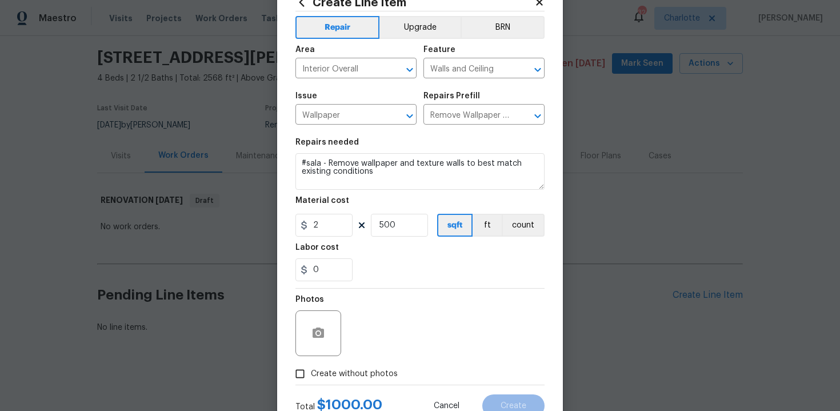
scroll to position [77, 0]
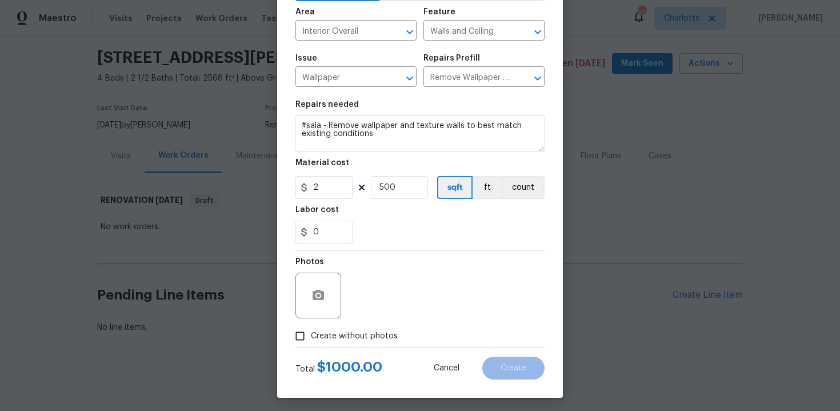
click at [359, 335] on span "Create without photos" at bounding box center [354, 336] width 87 height 12
click at [311, 335] on input "Create without photos" at bounding box center [300, 336] width 22 height 22
checkbox input "true"
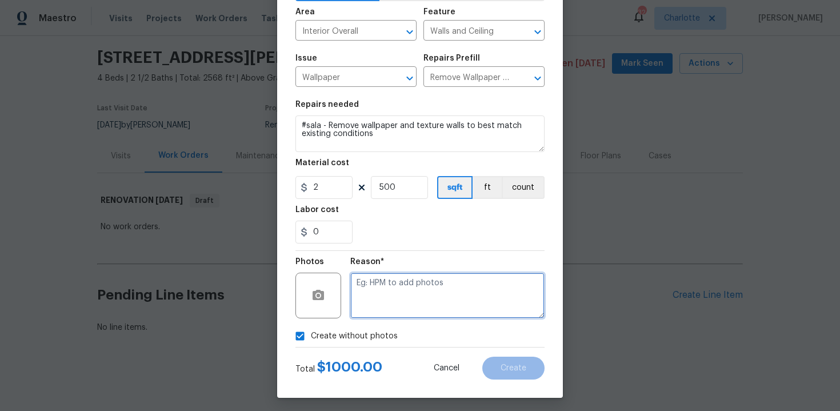
click at [399, 301] on textarea at bounding box center [447, 296] width 194 height 46
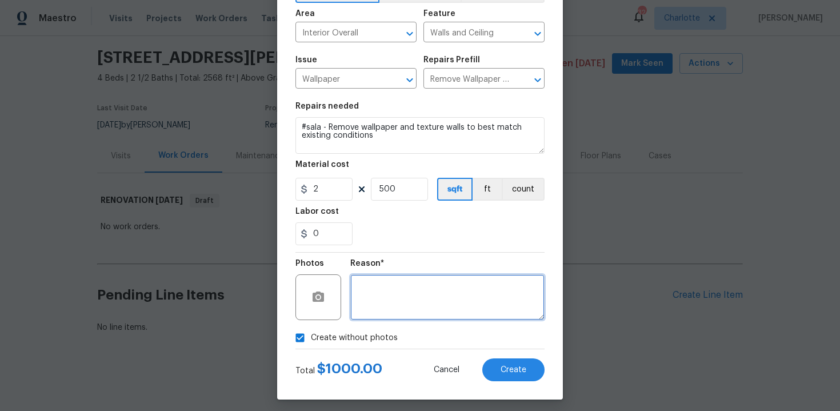
scroll to position [82, 0]
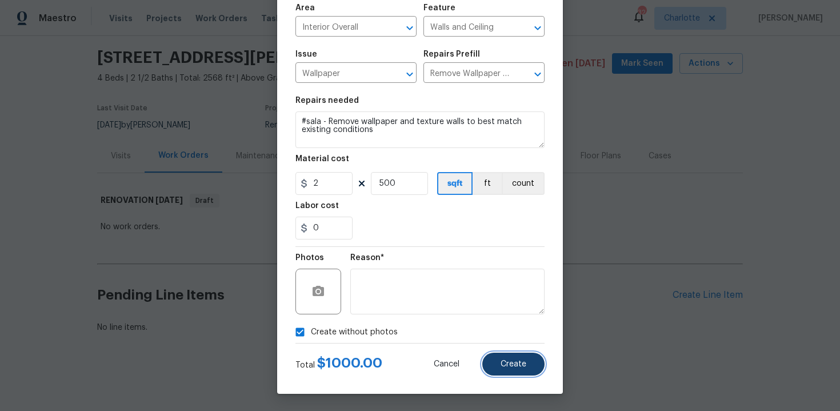
click at [514, 368] on button "Create" at bounding box center [513, 363] width 62 height 23
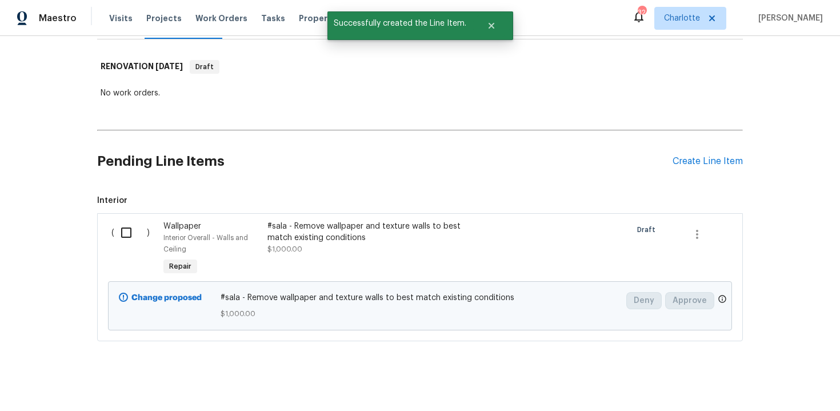
scroll to position [177, 0]
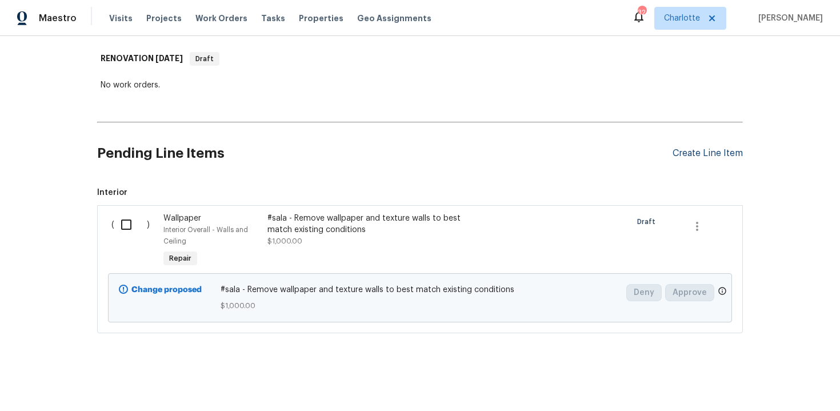
click at [698, 154] on div "Create Line Item" at bounding box center [707, 153] width 70 height 11
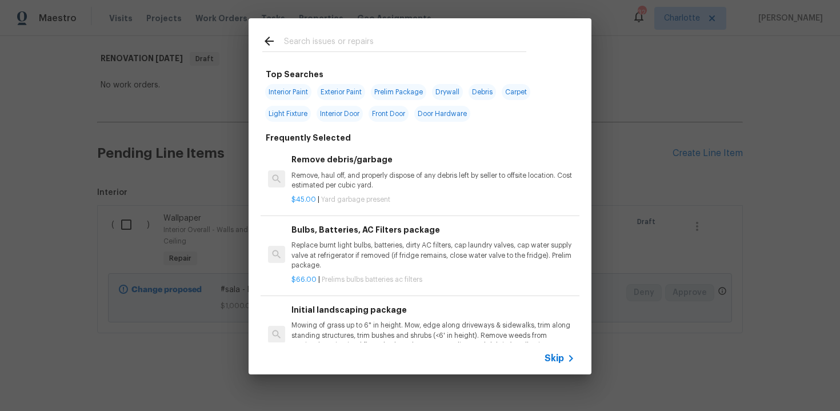
click at [548, 359] on span "Skip" at bounding box center [553, 357] width 19 height 11
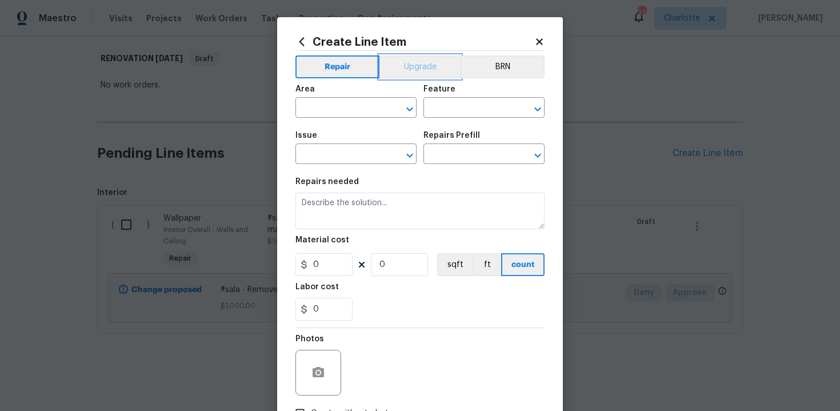
click at [423, 62] on button "Upgrade" at bounding box center [420, 66] width 82 height 23
click at [353, 110] on input "text" at bounding box center [339, 109] width 89 height 18
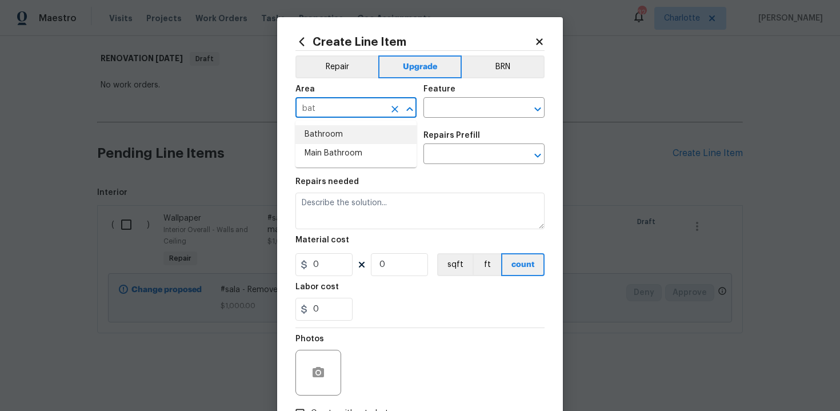
click at [350, 134] on li "Bathroom" at bounding box center [355, 134] width 121 height 19
type input "Bathroom"
click at [444, 116] on input "text" at bounding box center [467, 109] width 89 height 18
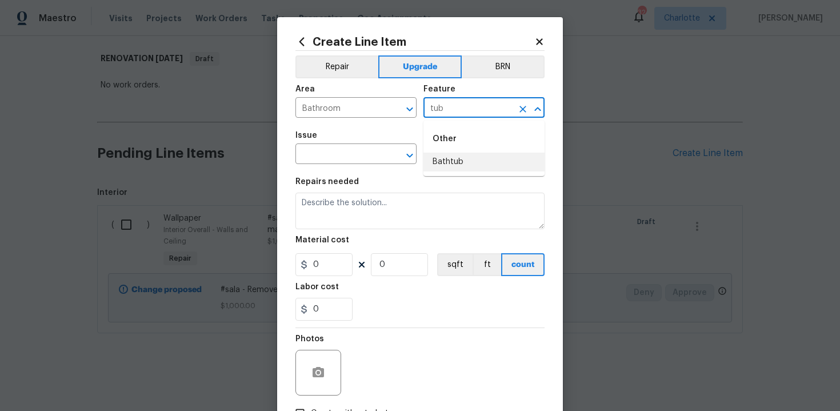
click at [446, 166] on li "Bathtub" at bounding box center [483, 162] width 121 height 19
type input "Bathtub"
click at [343, 150] on input "text" at bounding box center [339, 155] width 89 height 18
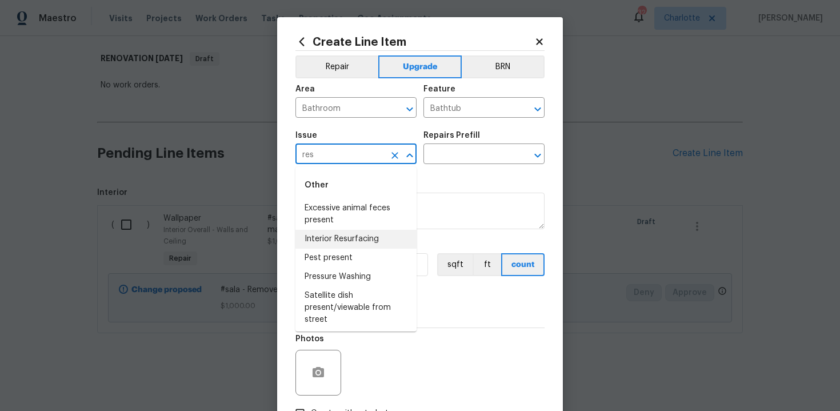
click at [354, 235] on li "Interior Resurfacing" at bounding box center [355, 239] width 121 height 19
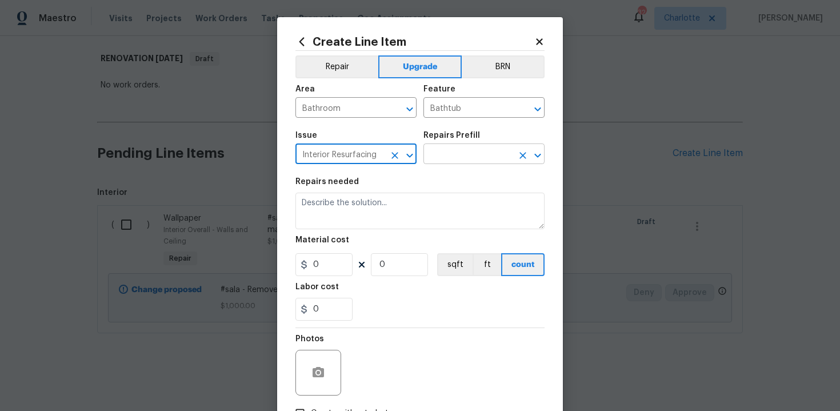
type input "Interior Resurfacing"
click at [446, 153] on input "text" at bounding box center [467, 155] width 89 height 18
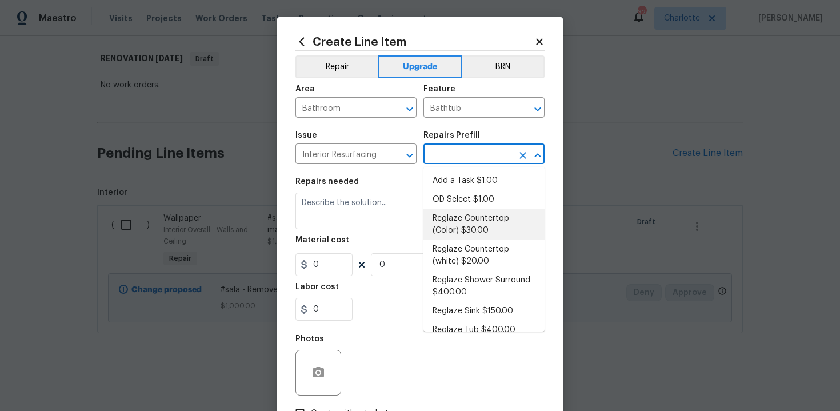
scroll to position [13, 0]
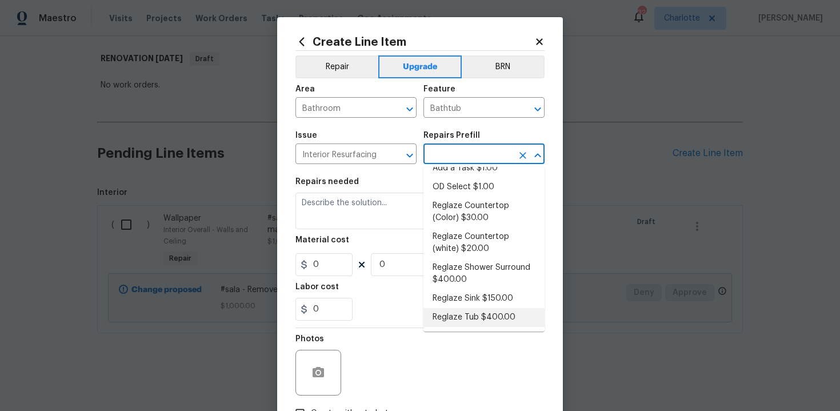
click at [473, 309] on li "Reglaze Tub $400.00" at bounding box center [483, 317] width 121 height 19
type input "Reglaze Tub $400.00"
type textarea "Prep, mask, clean and reglaze the tub (white) both on the in and outer sides. H…"
type input "400"
type input "1"
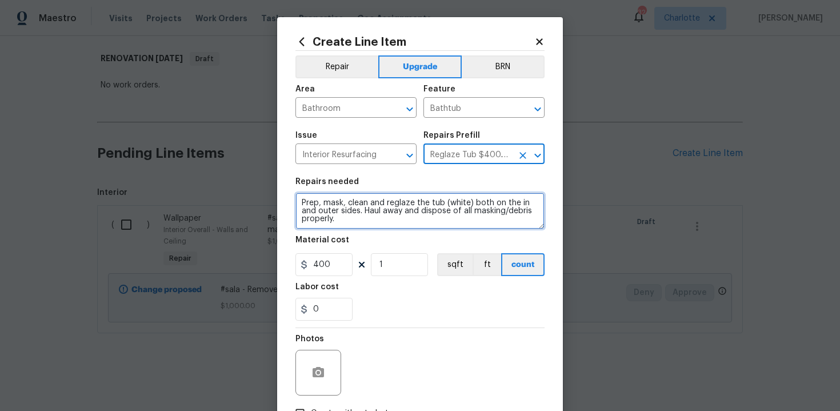
click at [297, 203] on textarea "Prep, mask, clean and reglaze the tub (white) both on the in and outer sides. H…" at bounding box center [419, 211] width 249 height 37
click at [412, 227] on textarea "#sala - Prep, mask, clean and reglaze the tub (white) both on the in and outer …" at bounding box center [419, 211] width 249 height 37
paste textarea "Both full bathrooms"
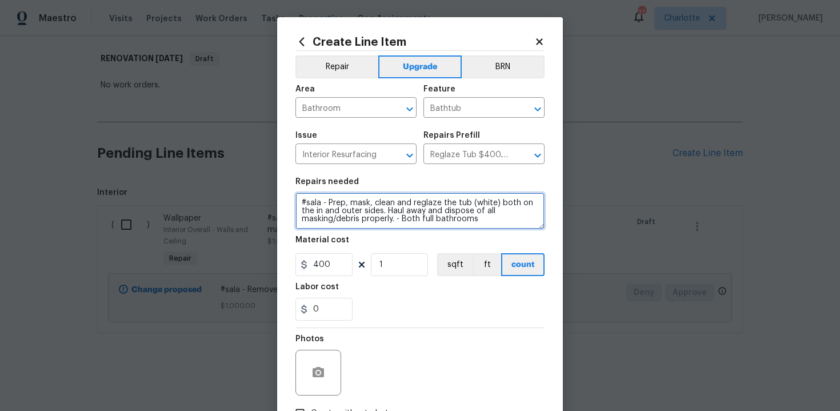
scroll to position [82, 0]
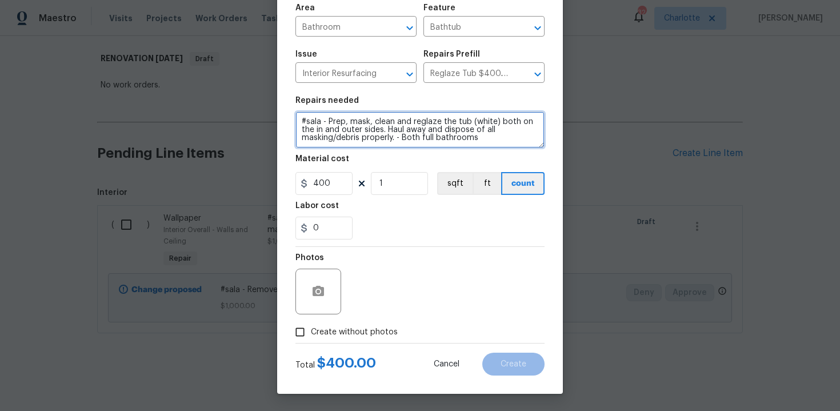
type textarea "#sala - Prep, mask, clean and reglaze the tub (white) both on the in and outer …"
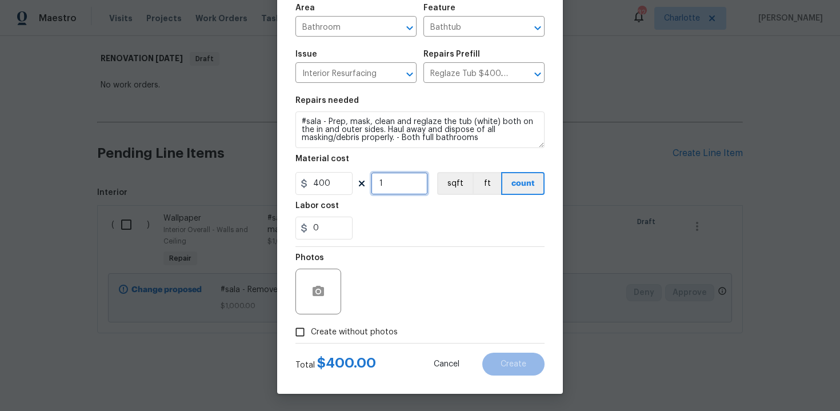
click at [395, 185] on input "1" at bounding box center [399, 183] width 57 height 23
type input "2"
click at [358, 335] on span "Create without photos" at bounding box center [354, 332] width 87 height 12
click at [311, 335] on input "Create without photos" at bounding box center [300, 332] width 22 height 22
checkbox input "true"
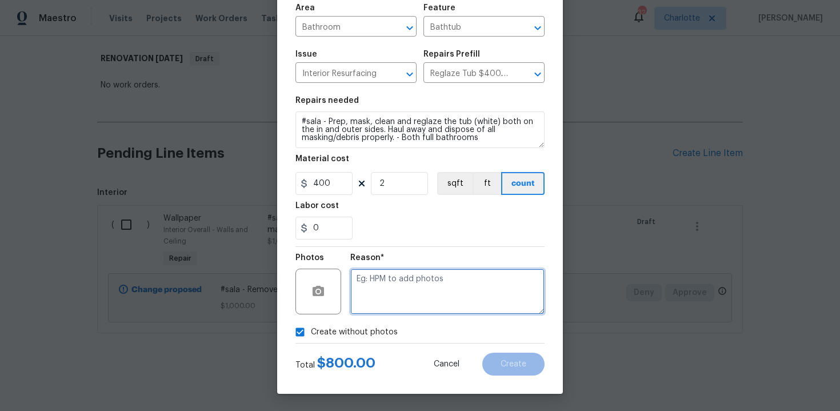
click at [414, 291] on textarea at bounding box center [447, 292] width 194 height 46
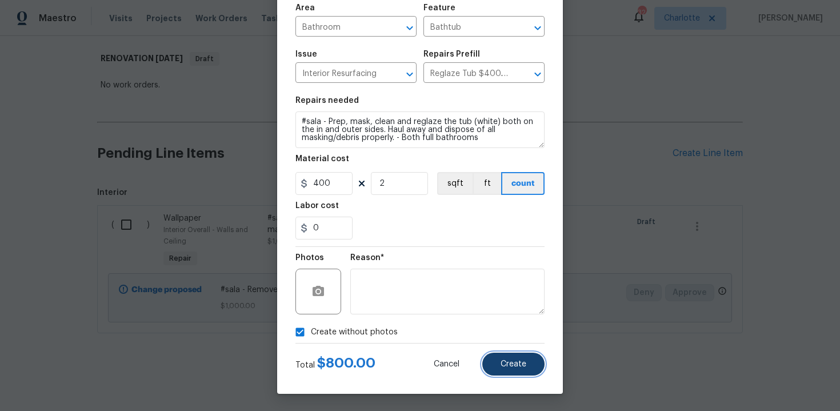
click at [514, 366] on span "Create" at bounding box center [513, 364] width 26 height 9
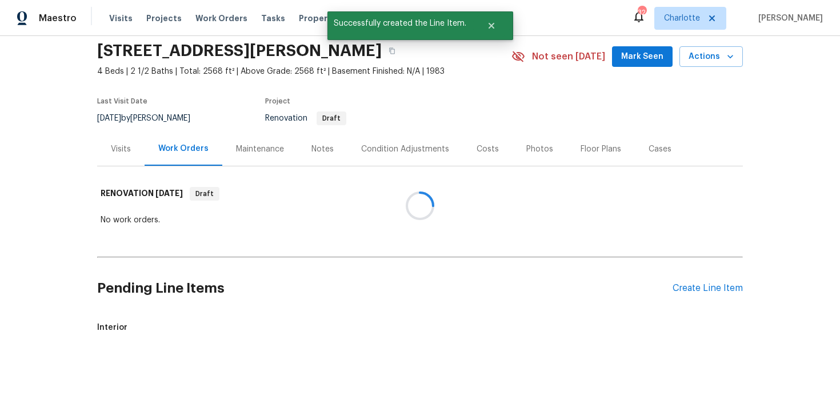
scroll to position [177, 0]
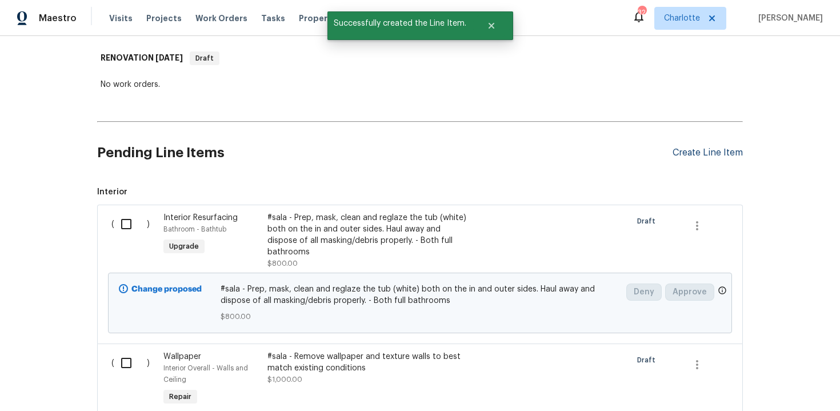
click at [714, 155] on div "Create Line Item" at bounding box center [707, 152] width 70 height 11
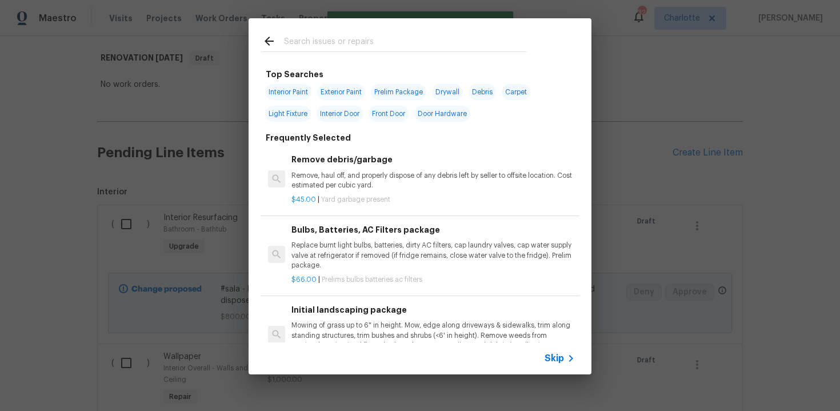
click at [556, 363] on span "Skip" at bounding box center [553, 357] width 19 height 11
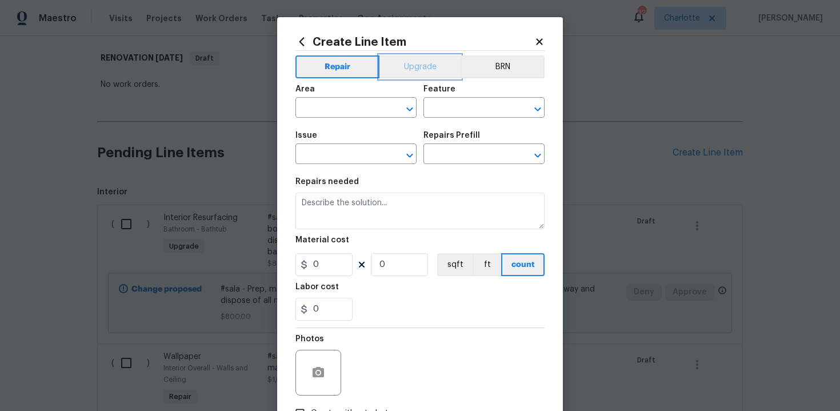
click at [411, 62] on button "Upgrade" at bounding box center [420, 66] width 82 height 23
click at [342, 113] on input "text" at bounding box center [339, 109] width 89 height 18
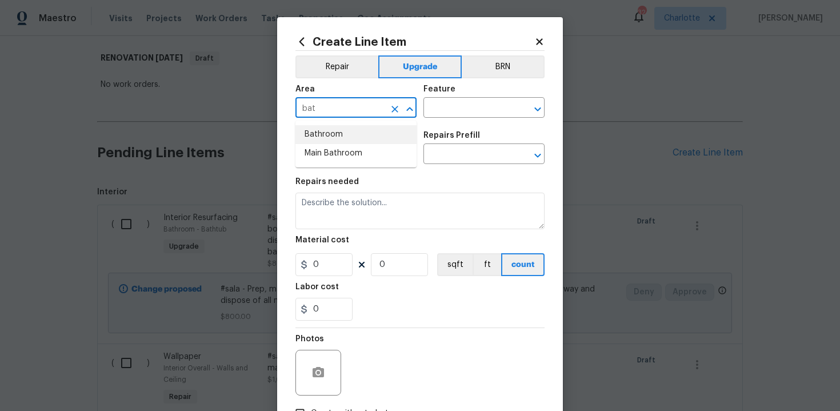
click at [346, 133] on li "Bathroom" at bounding box center [355, 134] width 121 height 19
type input "Bathroom"
click at [456, 112] on input "text" at bounding box center [467, 109] width 89 height 18
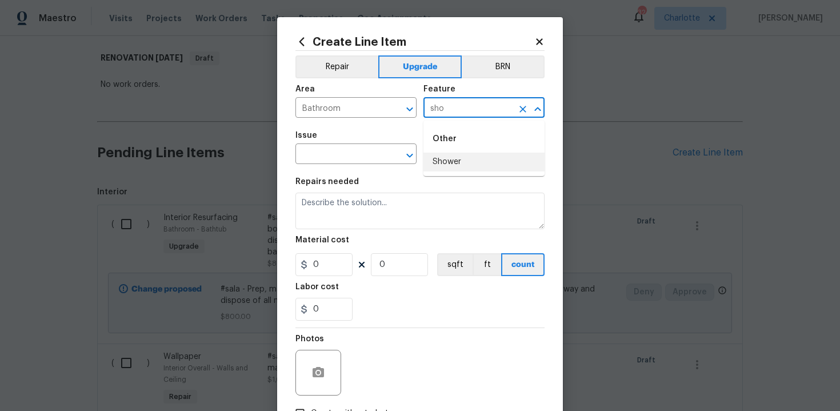
click at [464, 161] on li "Shower" at bounding box center [483, 162] width 121 height 19
type input "Shower"
click at [350, 159] on input "text" at bounding box center [339, 155] width 89 height 18
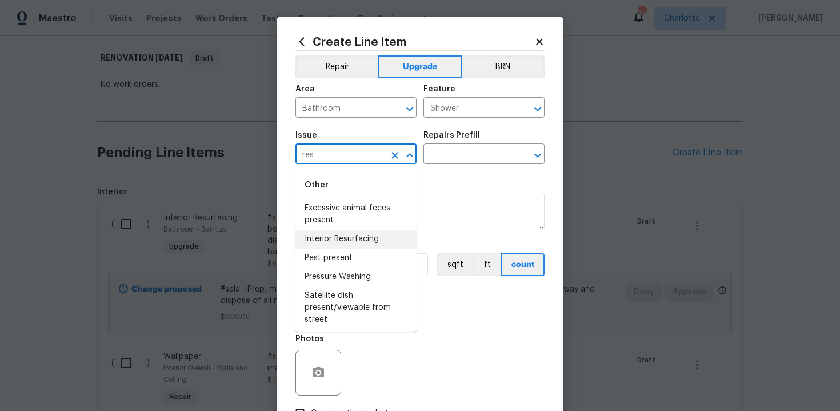
click at [347, 234] on li "Interior Resurfacing" at bounding box center [355, 239] width 121 height 19
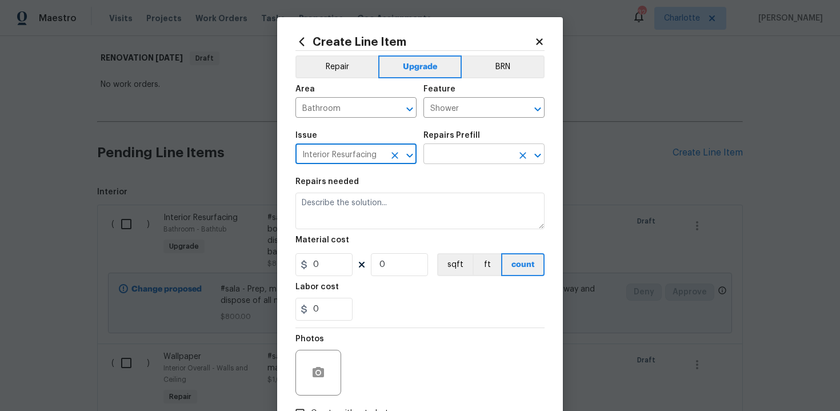
type input "Interior Resurfacing"
click at [453, 158] on input "text" at bounding box center [467, 155] width 89 height 18
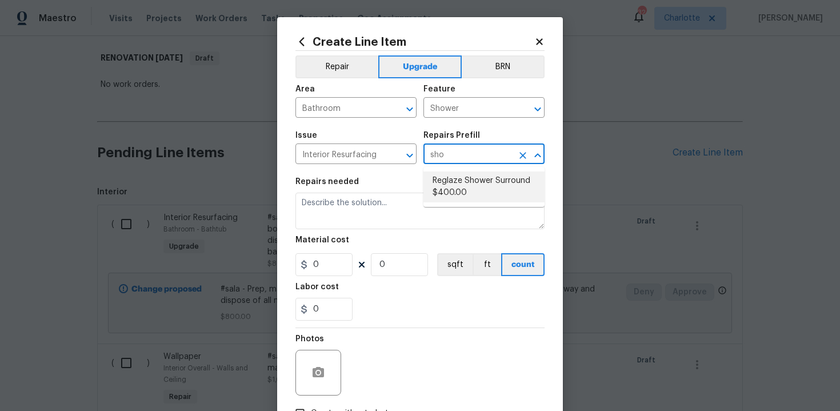
click at [466, 189] on li "Reglaze Shower Surround $400.00" at bounding box center [483, 186] width 121 height 31
type input "Reglaze Shower Surround $400.00"
type textarea "Prep, mask, clean and reglaze the fiberglass shower surround (white) both on th…"
type input "400"
type input "1"
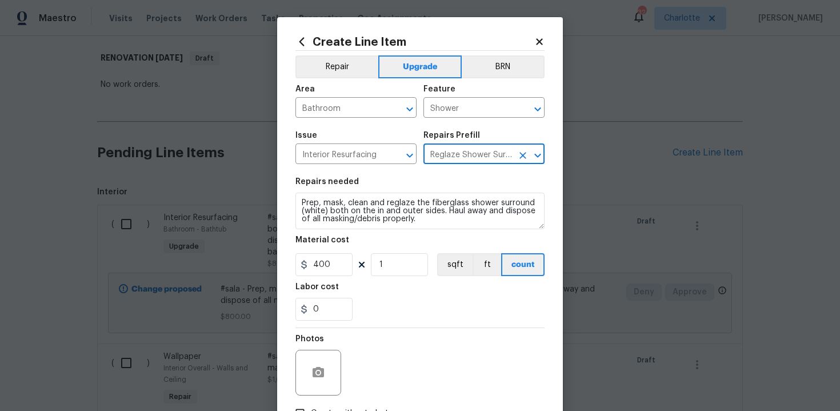
type input "Reglaze Shower Surround $400.00"
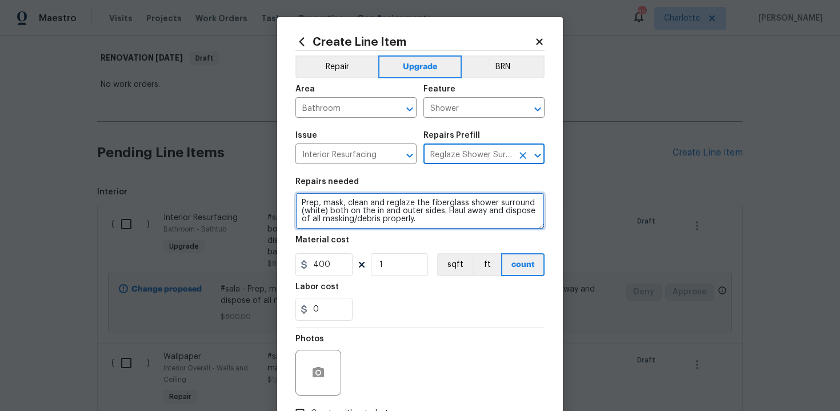
click at [295, 202] on textarea "Prep, mask, clean and reglaze the fiberglass shower surround (white) both on th…" at bounding box center [419, 211] width 249 height 37
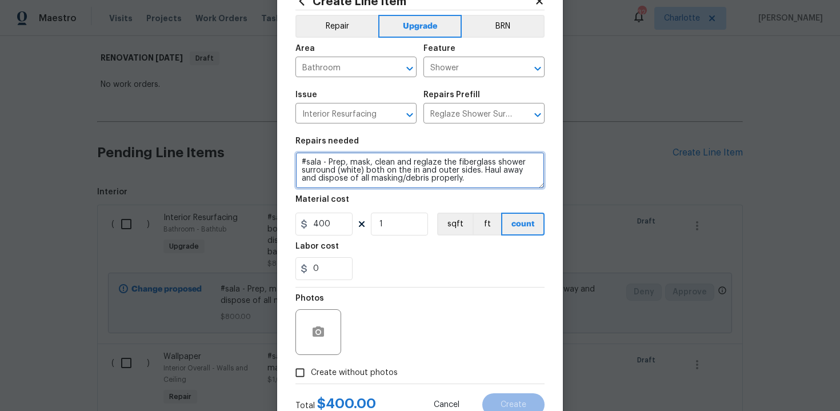
scroll to position [82, 0]
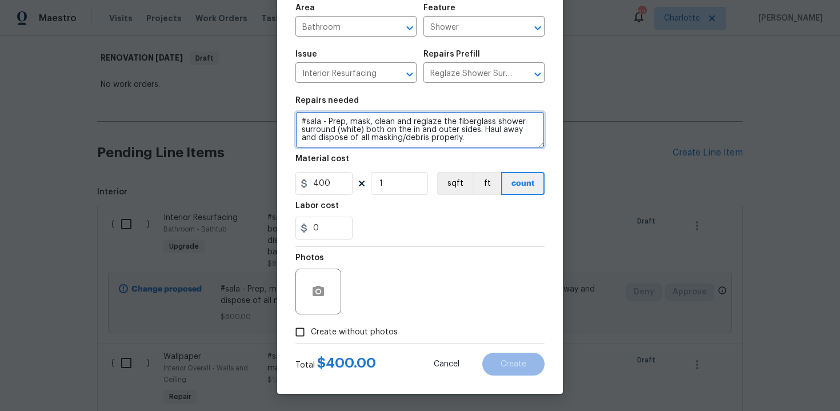
click at [474, 145] on textarea "#sala - Prep, mask, clean and reglaze the fiberglass shower surround (white) bo…" at bounding box center [419, 129] width 249 height 37
paste textarea "Both full bathrooms"
type textarea "#sala - Prep, mask, clean and reglaze the fiberglass shower surround (white) bo…"
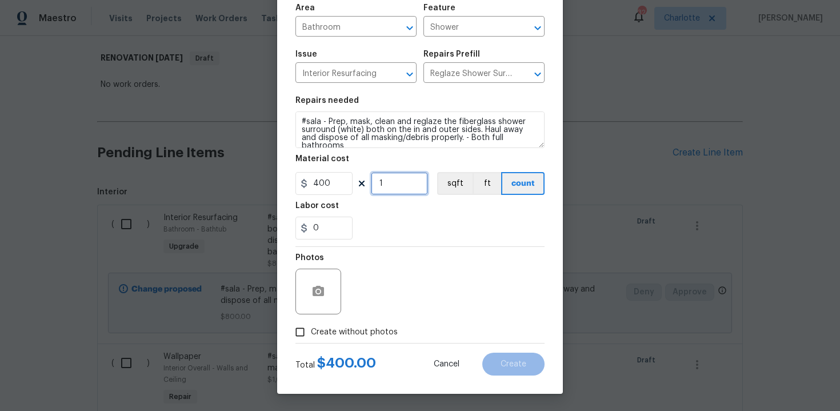
click at [388, 190] on input "1" at bounding box center [399, 183] width 57 height 23
type input "2"
click at [347, 331] on span "Create without photos" at bounding box center [354, 332] width 87 height 12
click at [311, 331] on input "Create without photos" at bounding box center [300, 332] width 22 height 22
checkbox input "true"
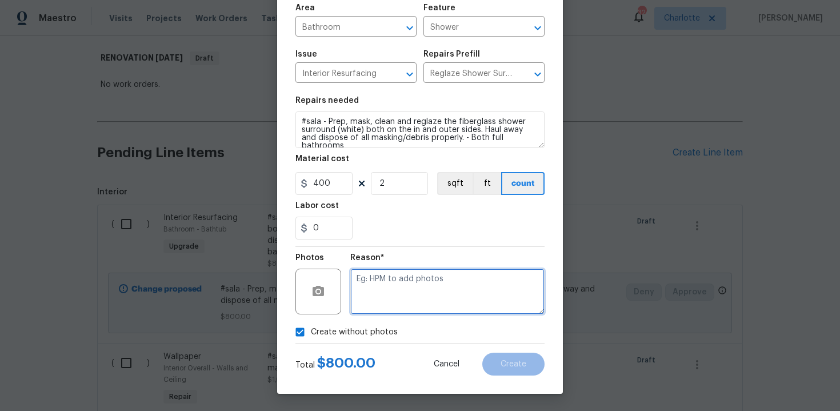
click at [412, 291] on textarea at bounding box center [447, 292] width 194 height 46
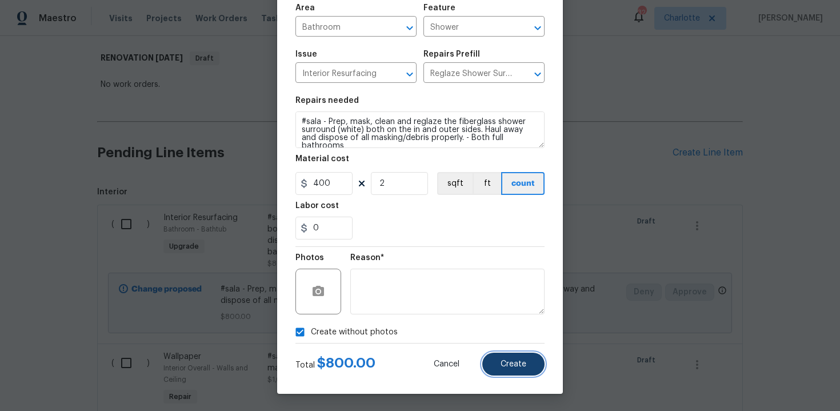
click at [507, 357] on button "Create" at bounding box center [513, 363] width 62 height 23
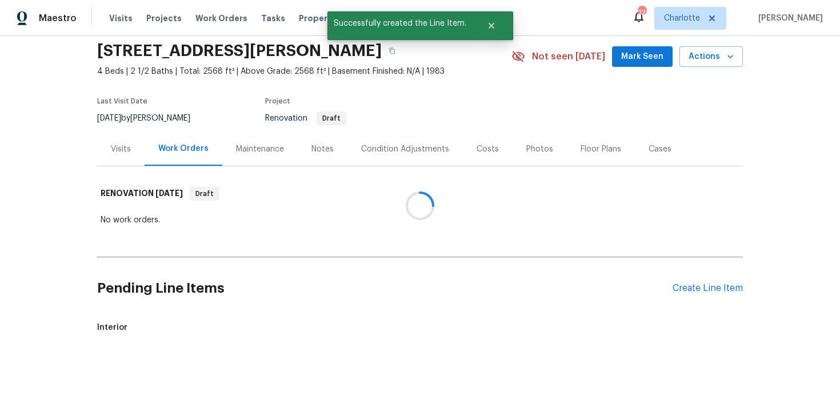
scroll to position [177, 0]
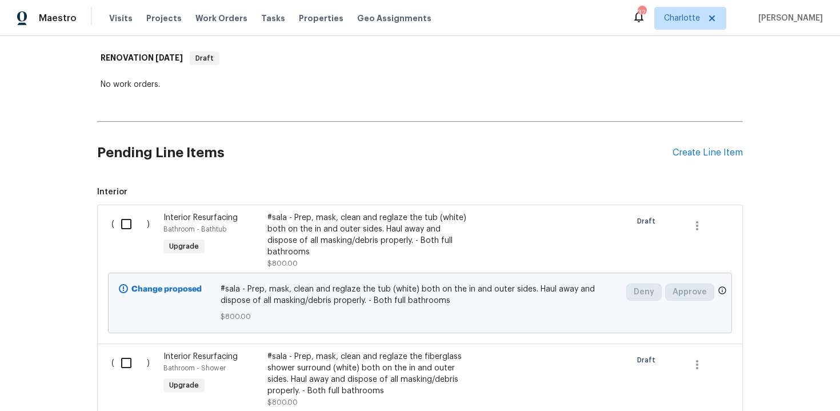
click at [711, 159] on div "Pending Line Items Create Line Item" at bounding box center [420, 152] width 646 height 53
click at [688, 152] on div "Create Line Item" at bounding box center [707, 152] width 70 height 11
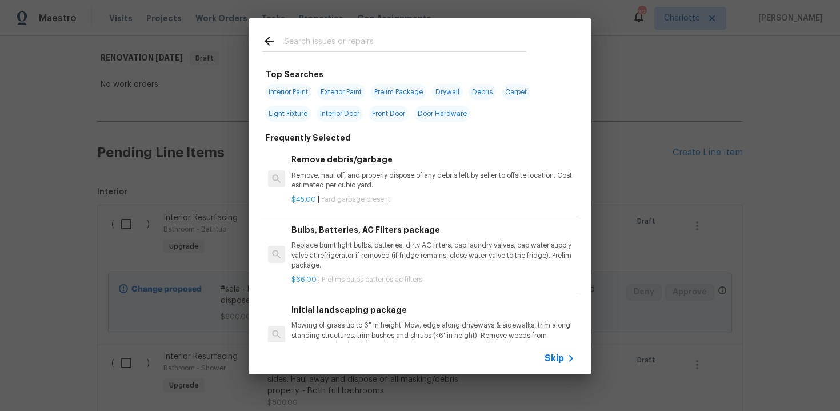
click at [545, 366] on div "Skip" at bounding box center [420, 358] width 343 height 32
click at [560, 358] on span "Skip" at bounding box center [553, 357] width 19 height 11
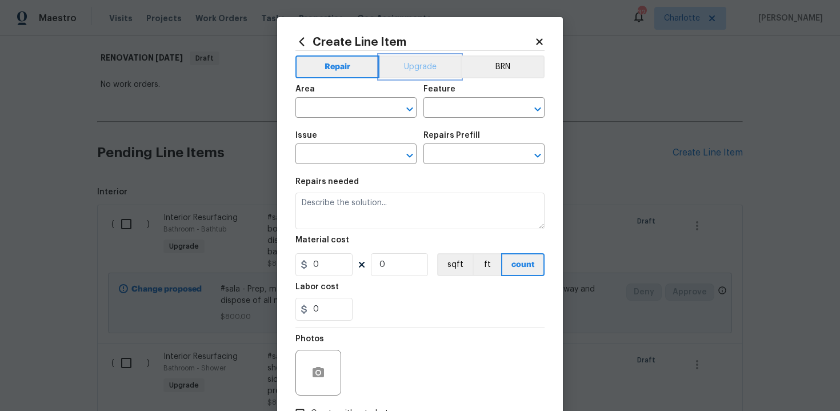
click at [415, 69] on button "Upgrade" at bounding box center [420, 66] width 82 height 23
click at [355, 108] on input "text" at bounding box center [339, 109] width 89 height 18
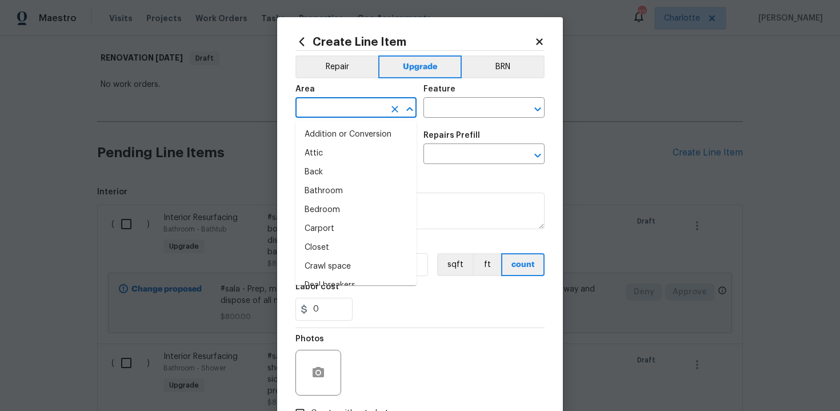
type input "i"
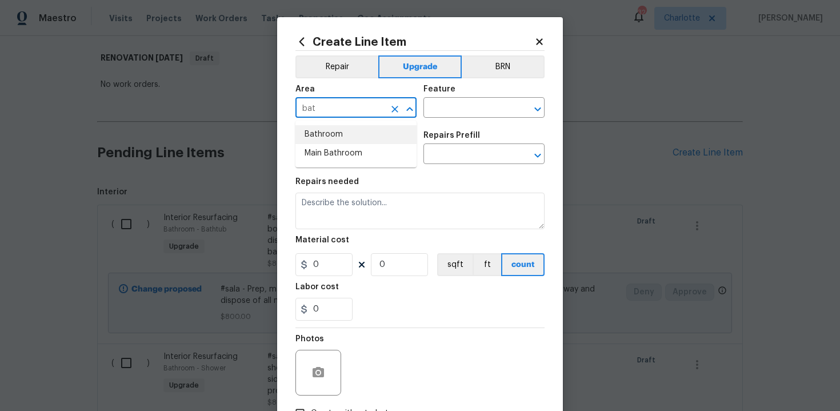
click at [346, 137] on li "Bathroom" at bounding box center [355, 134] width 121 height 19
type input "Bathroom"
click at [437, 116] on input "text" at bounding box center [467, 109] width 89 height 18
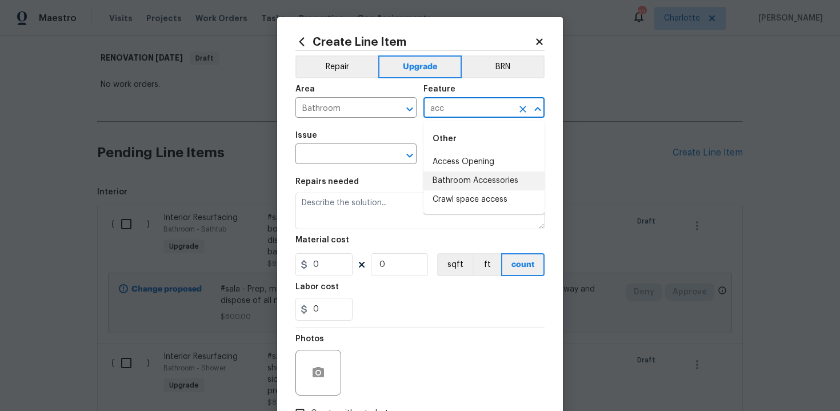
click at [452, 181] on li "Bathroom Accessories" at bounding box center [483, 180] width 121 height 19
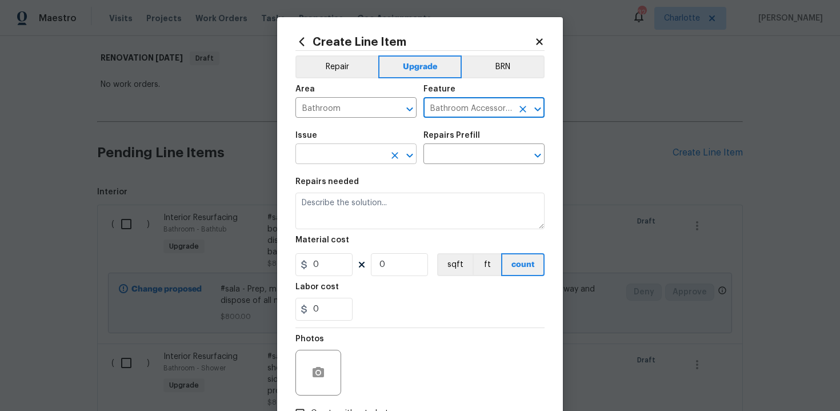
type input "Bathroom Accessories"
click at [359, 157] on input "text" at bounding box center [339, 155] width 89 height 18
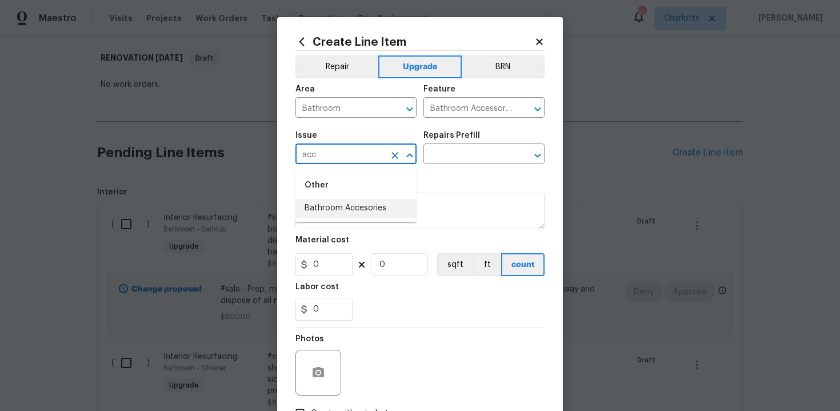
click at [362, 212] on li "Bathroom Accesories" at bounding box center [355, 208] width 121 height 19
type input "Bathroom Accesories"
click at [450, 158] on input "text" at bounding box center [467, 155] width 89 height 18
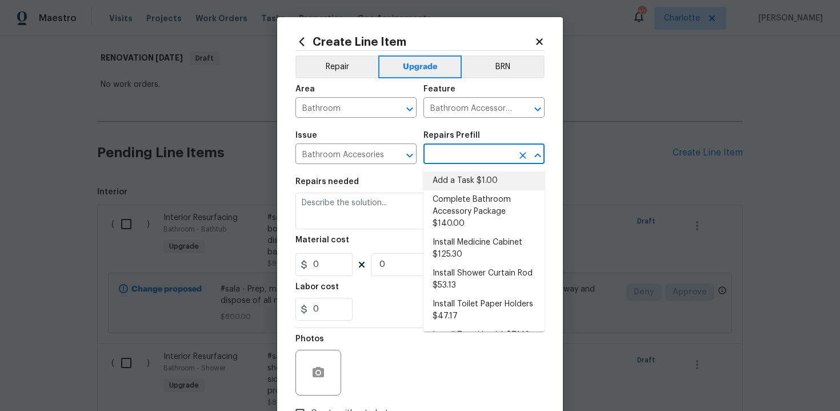
click at [458, 177] on li "Add a Task $1.00" at bounding box center [483, 180] width 121 height 19
type input "Interior Trim"
type input "Add a Task $1.00"
type textarea "HPM to detail"
type input "1"
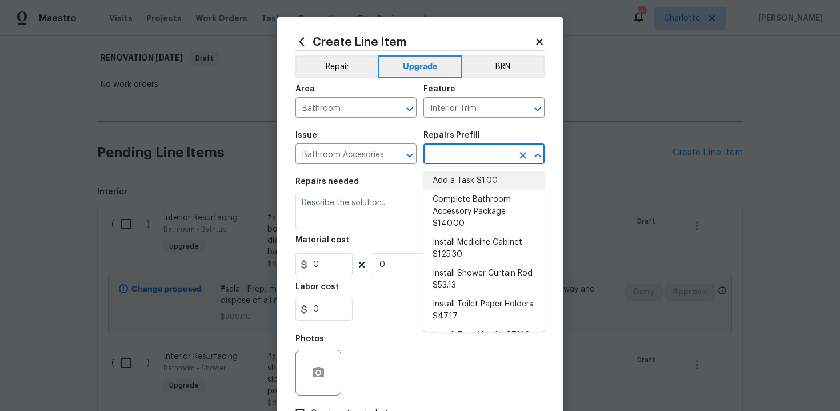
type input "1"
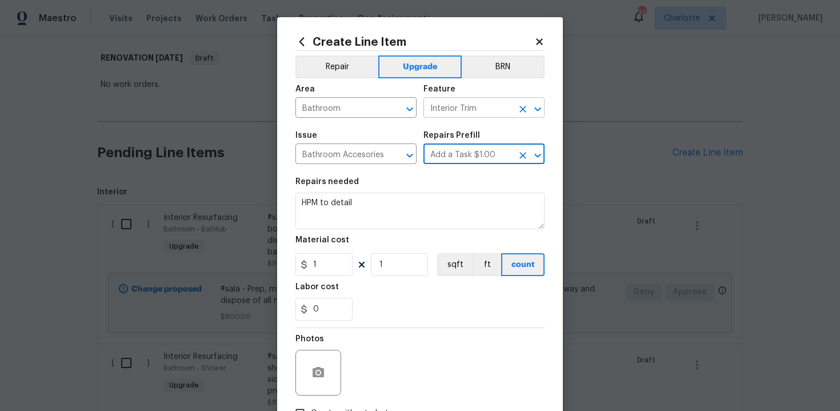
click at [524, 112] on icon "Clear" at bounding box center [522, 108] width 11 height 11
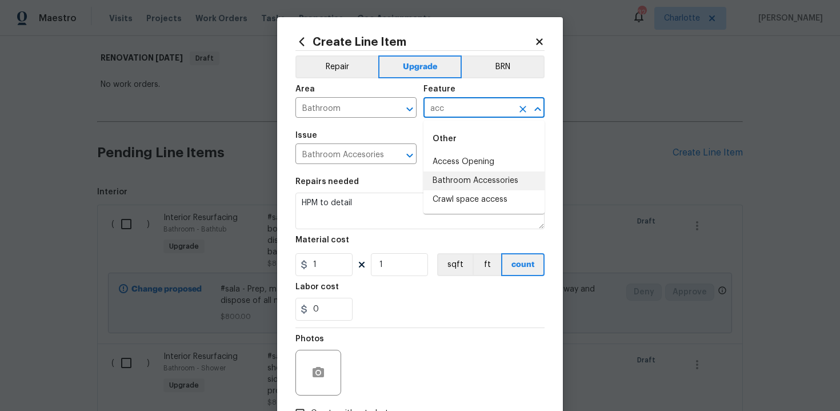
click at [473, 177] on li "Bathroom Accessories" at bounding box center [483, 180] width 121 height 19
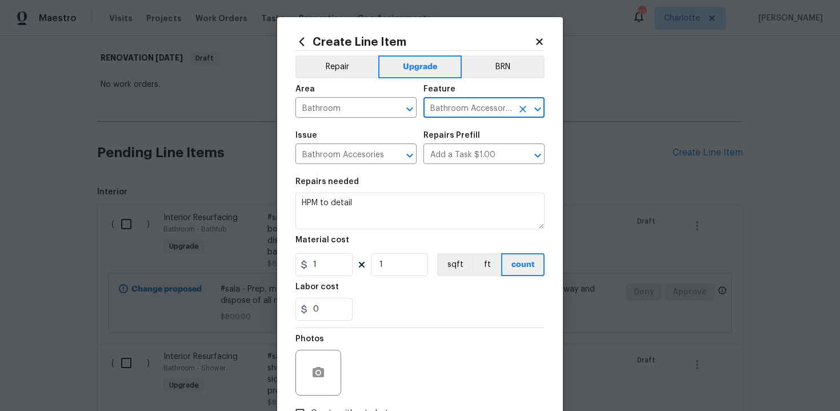
type input "Bathroom Accessories"
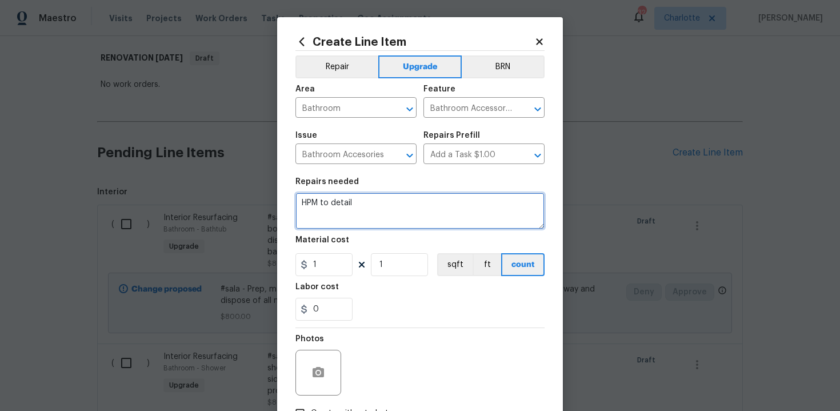
drag, startPoint x: 298, startPoint y: 199, endPoint x: 380, endPoint y: 202, distance: 81.7
click at [380, 202] on textarea "HPM to detail" at bounding box center [419, 211] width 249 height 37
paste textarea "Install new Accessory Kit Both full bathrooms"
click at [439, 204] on textarea "#sala - Install new Accessory Kit Both full bathrooms" at bounding box center [419, 211] width 249 height 37
type textarea "#sala - Install new Accessory Kit - Both full bathrooms"
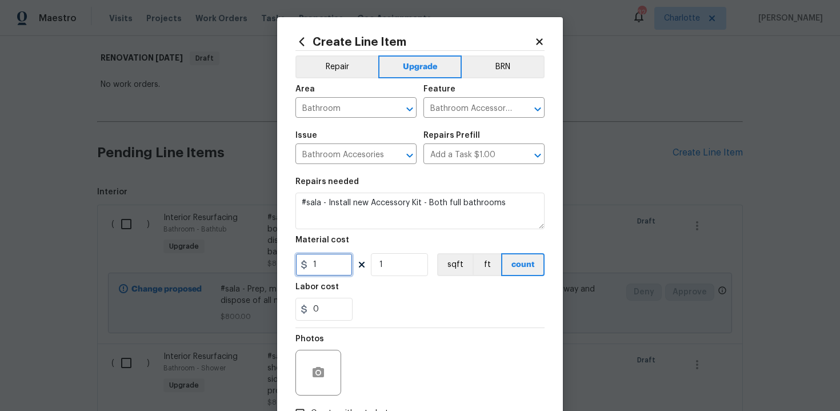
click at [328, 266] on input "1" at bounding box center [323, 264] width 57 height 23
type input "250"
click at [363, 283] on div "Labor cost" at bounding box center [419, 290] width 249 height 15
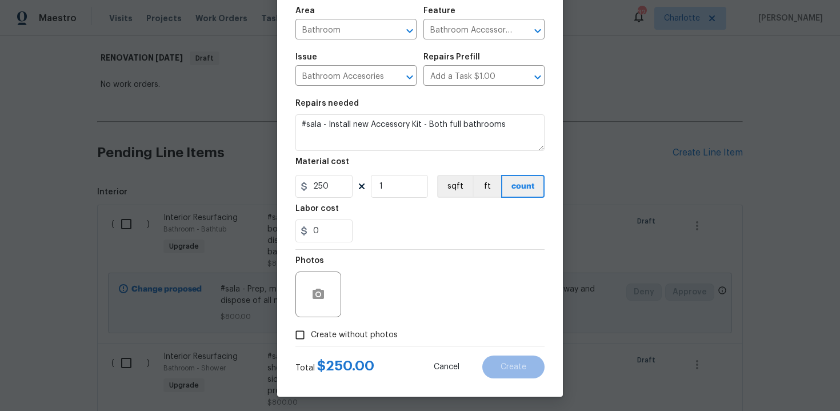
scroll to position [82, 0]
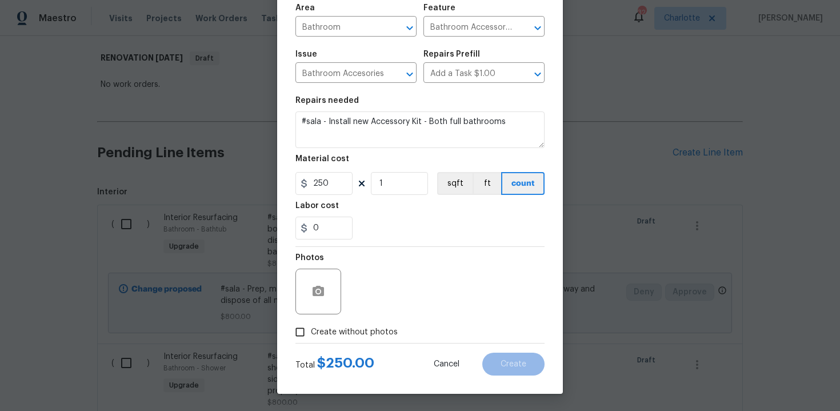
click at [347, 333] on span "Create without photos" at bounding box center [354, 332] width 87 height 12
click at [311, 333] on input "Create without photos" at bounding box center [300, 332] width 22 height 22
checkbox input "true"
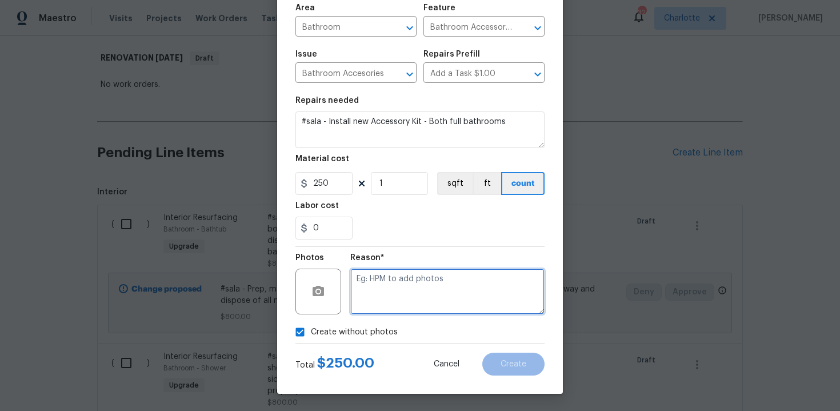
click at [386, 313] on textarea at bounding box center [447, 292] width 194 height 46
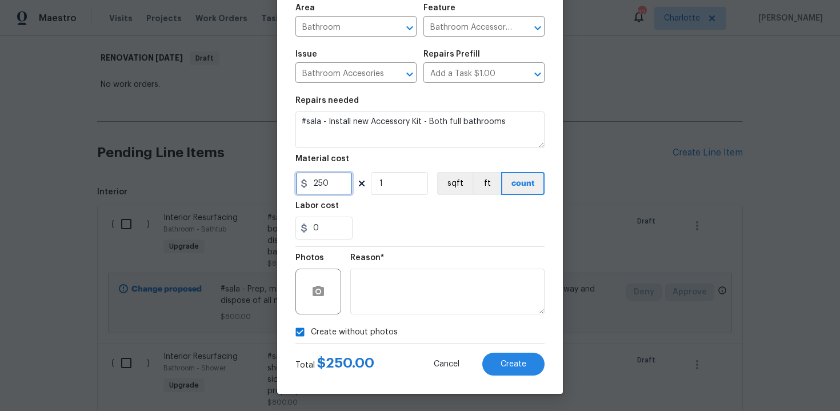
click at [334, 182] on input "250" at bounding box center [323, 183] width 57 height 23
type input "125"
click at [399, 179] on input "1" at bounding box center [399, 183] width 57 height 23
type input "2"
click at [420, 231] on div "0" at bounding box center [419, 228] width 249 height 23
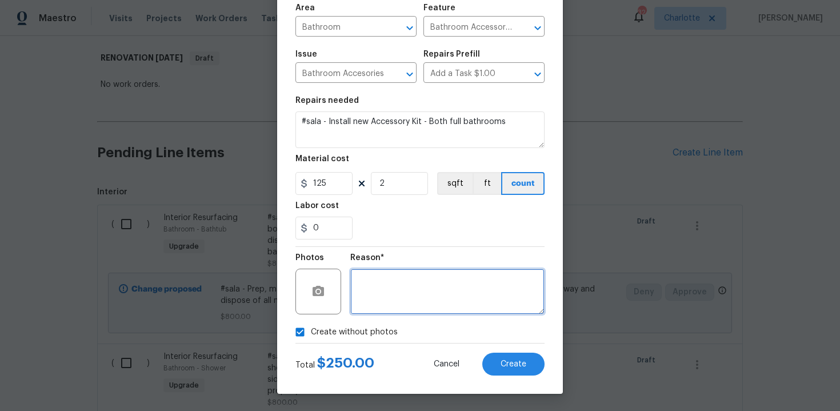
click at [420, 291] on textarea at bounding box center [447, 292] width 194 height 46
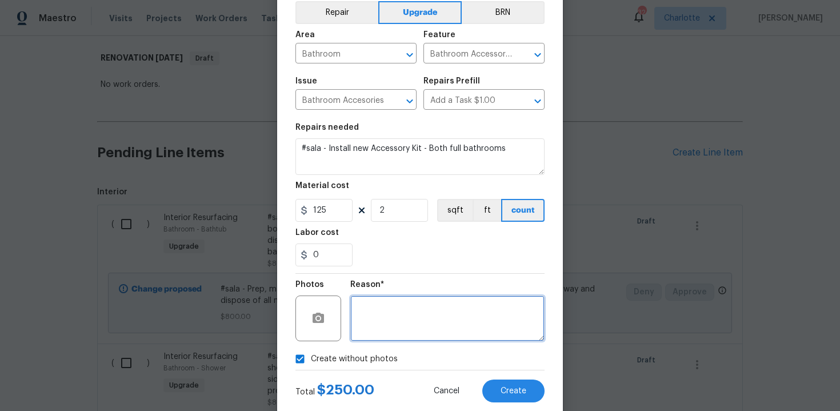
scroll to position [54, 0]
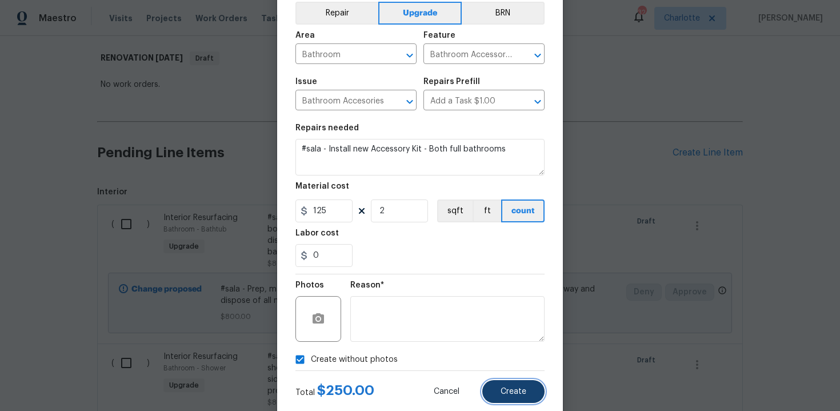
click at [507, 396] on button "Create" at bounding box center [513, 391] width 62 height 23
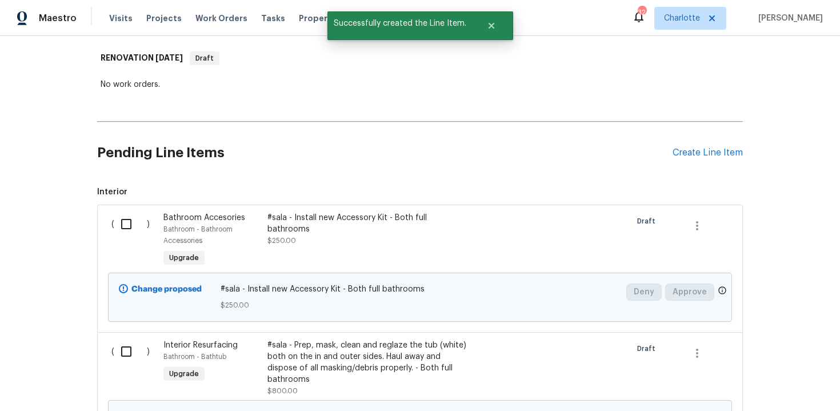
scroll to position [177, 0]
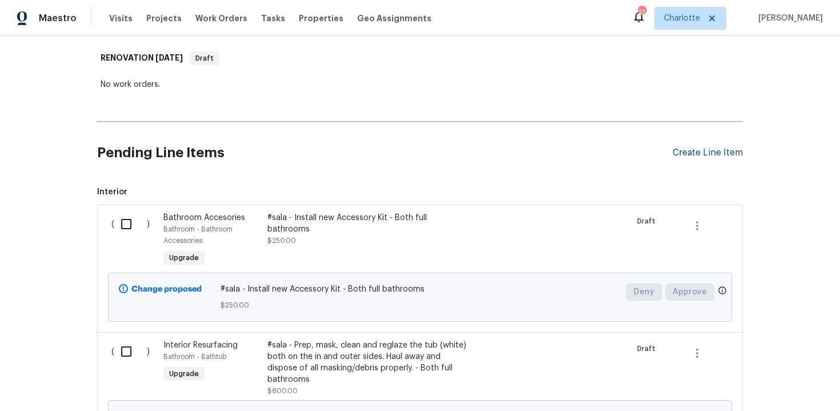
click at [707, 154] on div "Create Line Item" at bounding box center [707, 152] width 70 height 11
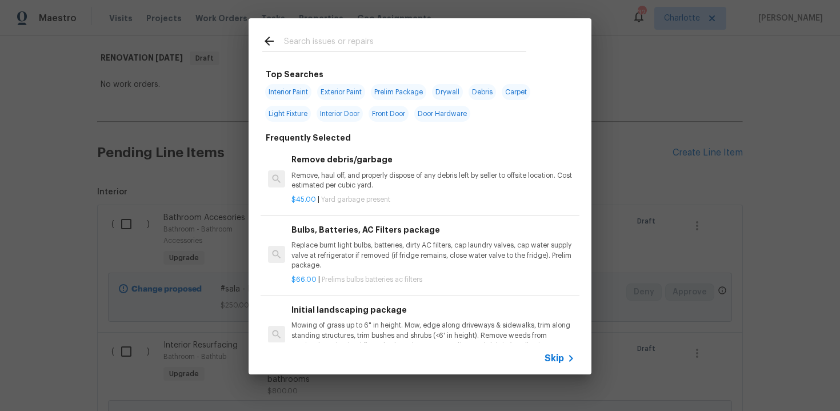
click at [557, 362] on span "Skip" at bounding box center [553, 357] width 19 height 11
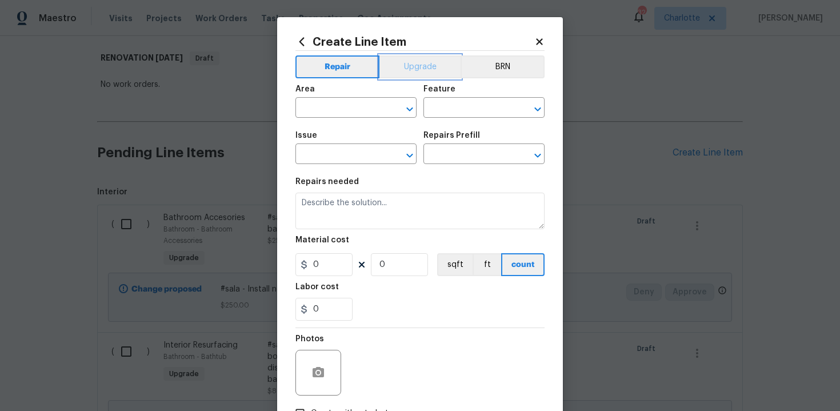
click at [414, 72] on button "Upgrade" at bounding box center [420, 66] width 82 height 23
click at [352, 106] on input "text" at bounding box center [339, 109] width 89 height 18
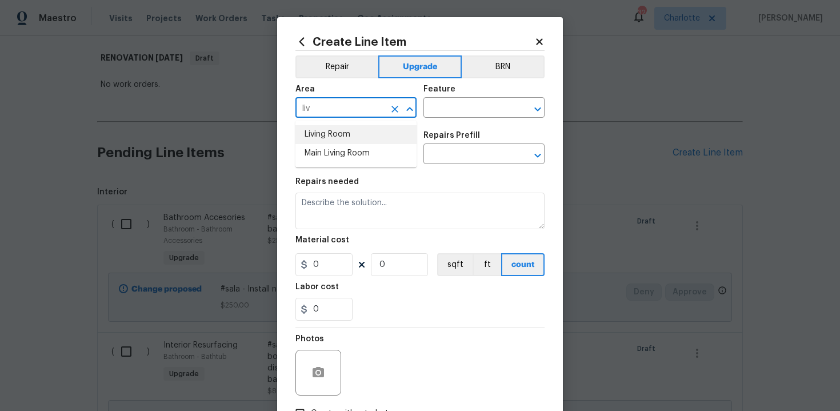
click at [345, 130] on li "Living Room" at bounding box center [355, 134] width 121 height 19
type input "Living Room"
click at [436, 117] on input "text" at bounding box center [467, 109] width 89 height 18
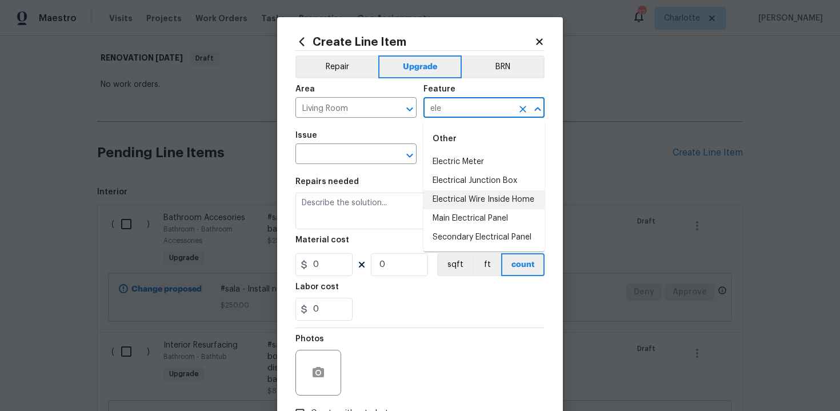
click at [459, 196] on li "Electrical Wire Inside Home" at bounding box center [483, 199] width 121 height 19
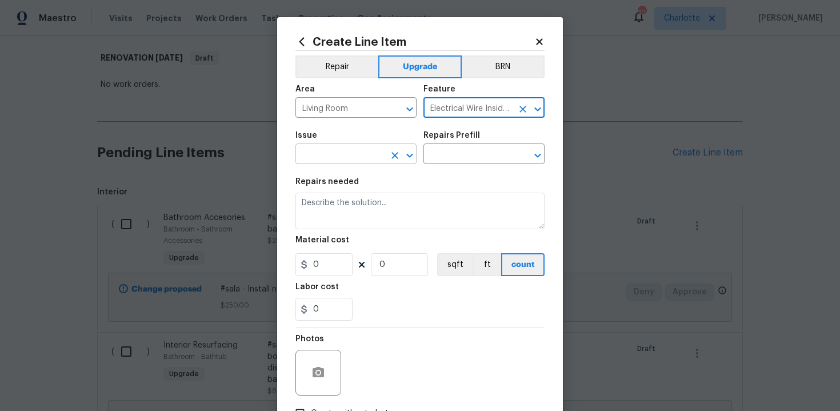
type input "Electrical Wire Inside Home"
click at [353, 161] on input "text" at bounding box center [339, 155] width 89 height 18
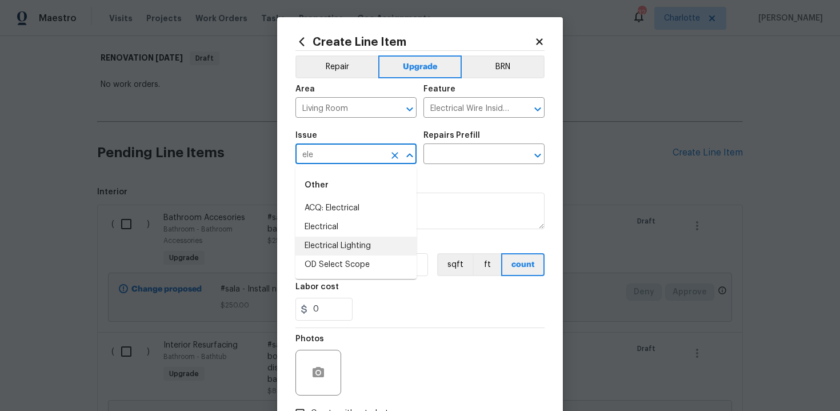
click at [364, 246] on li "Electrical Lighting" at bounding box center [355, 246] width 121 height 19
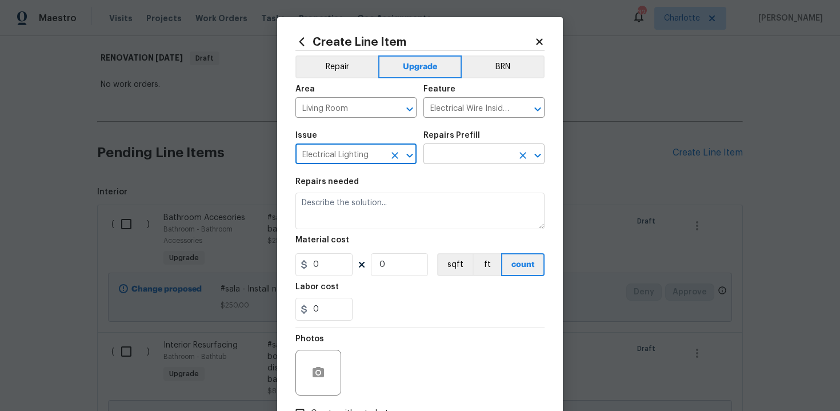
type input "Electrical Lighting"
click at [450, 157] on input "text" at bounding box center [467, 155] width 89 height 18
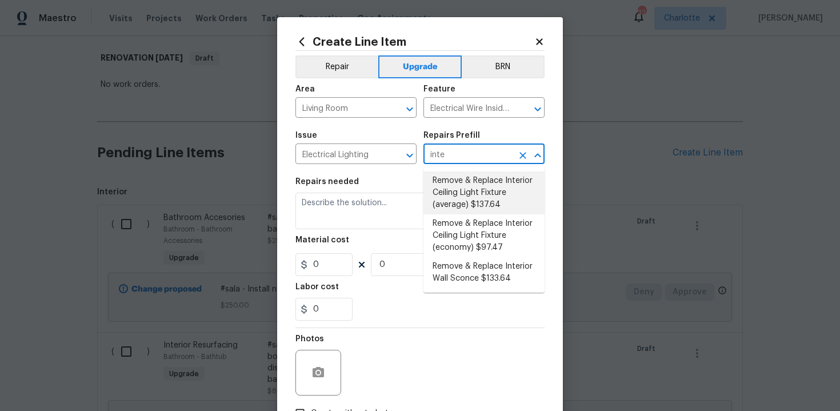
click at [466, 194] on li "Remove & Replace Interior Ceiling Light Fixture (average) $137.64" at bounding box center [483, 192] width 121 height 43
type input "Remove & Replace Interior Ceiling Light Fixture (average) $137.64"
type textarea "Remove the existing interior ceiling light fixture and replace it with new AVER…"
type input "137.64"
type input "1"
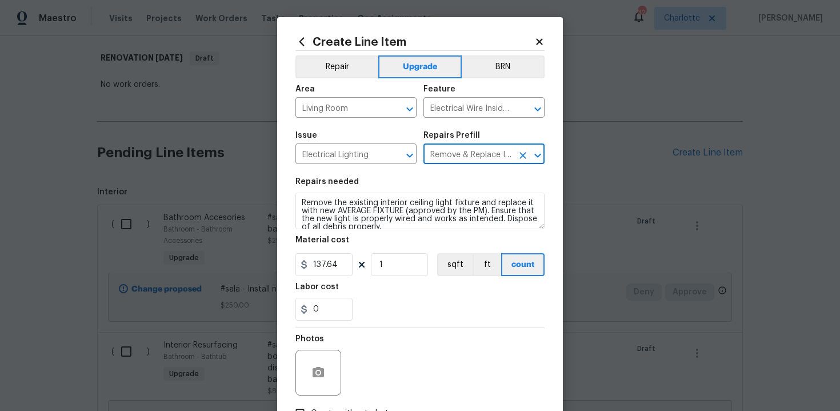
type input "Remove & Replace Interior Ceiling Light Fixture (average) $137.64"
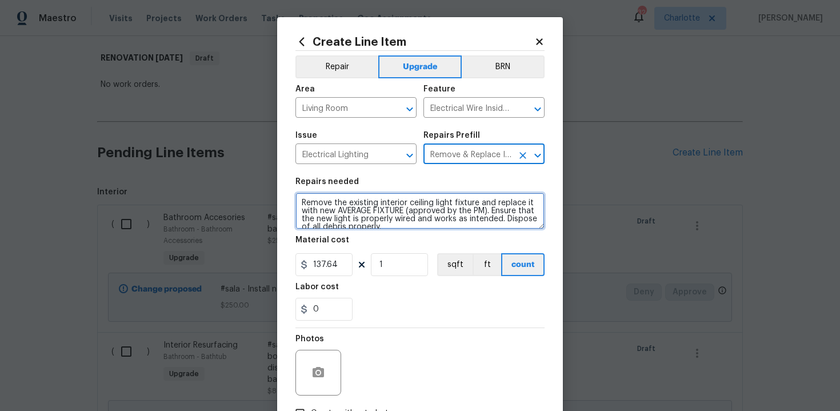
click at [296, 202] on textarea "Remove the existing interior ceiling light fixture and replace it with new AVER…" at bounding box center [419, 211] width 249 height 37
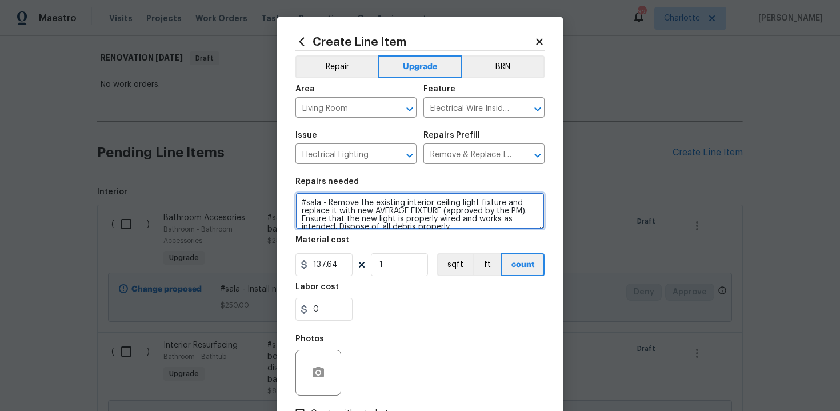
type textarea "#sala - Remove the existing interior ceiling light fixture and replace it with …"
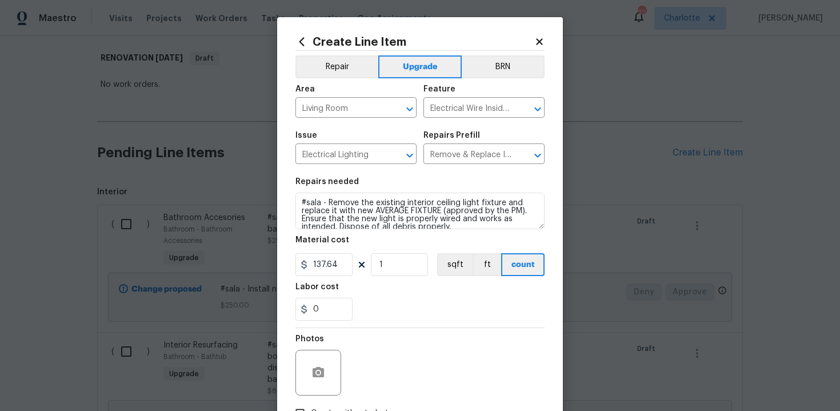
click at [423, 302] on div "0" at bounding box center [419, 309] width 249 height 23
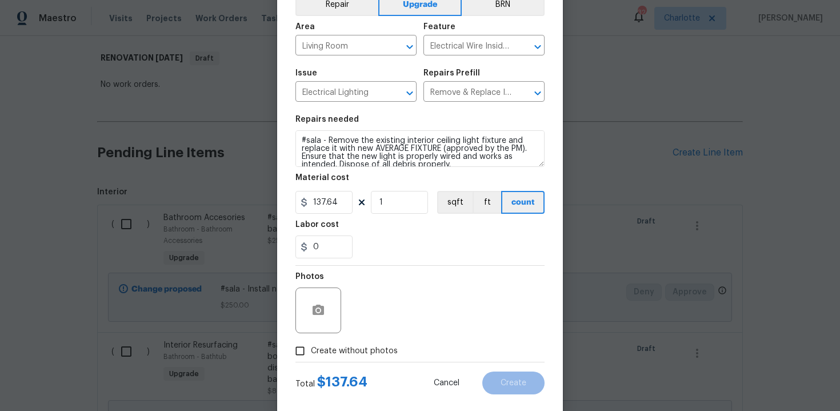
scroll to position [82, 0]
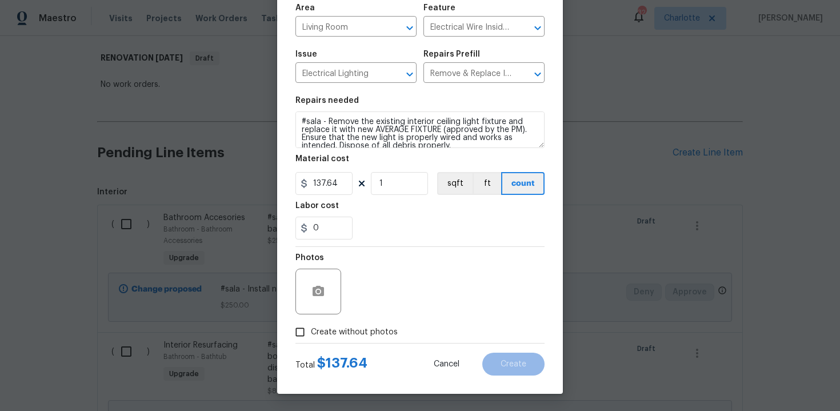
click at [354, 323] on label "Create without photos" at bounding box center [343, 332] width 109 height 22
click at [311, 323] on input "Create without photos" at bounding box center [300, 332] width 22 height 22
checkbox input "true"
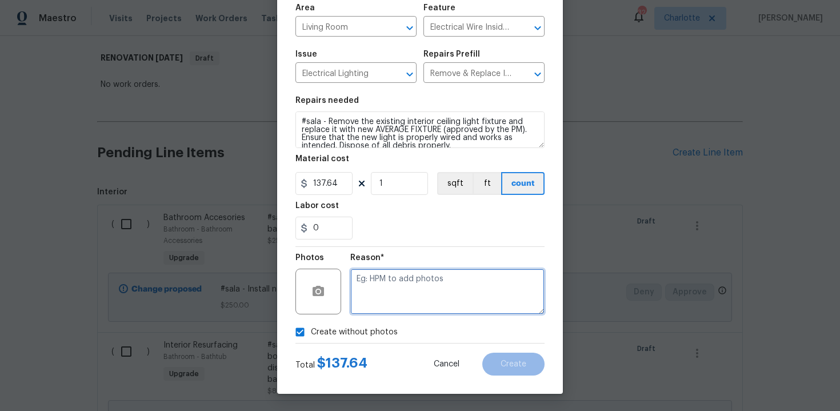
click at [414, 288] on textarea at bounding box center [447, 292] width 194 height 46
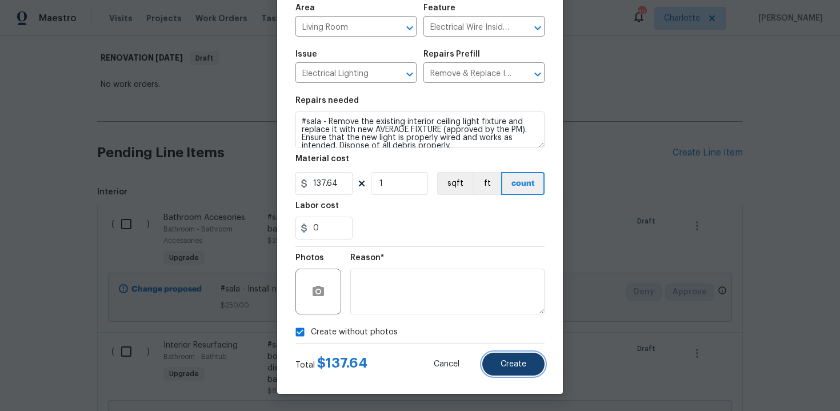
click at [524, 366] on span "Create" at bounding box center [513, 364] width 26 height 9
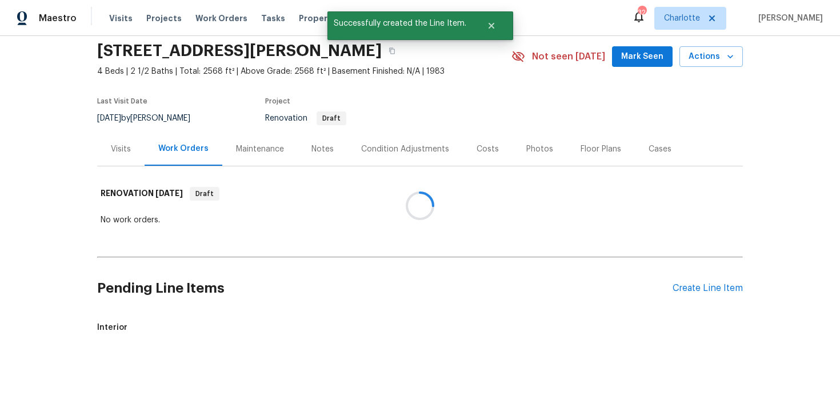
scroll to position [177, 0]
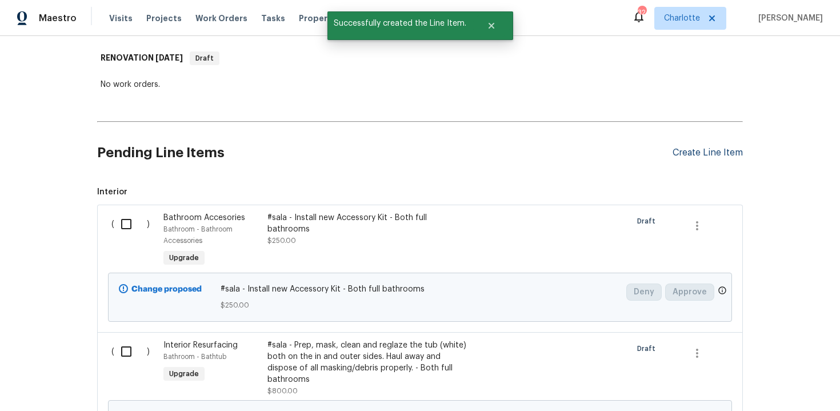
click at [708, 151] on div "Create Line Item" at bounding box center [707, 152] width 70 height 11
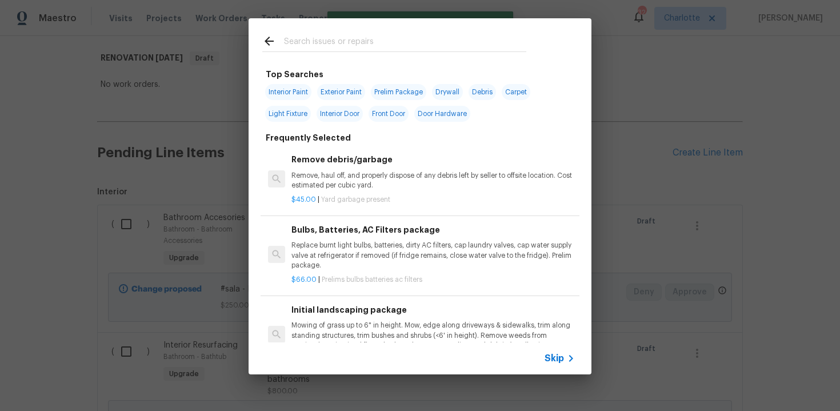
click at [555, 353] on span "Skip" at bounding box center [553, 357] width 19 height 11
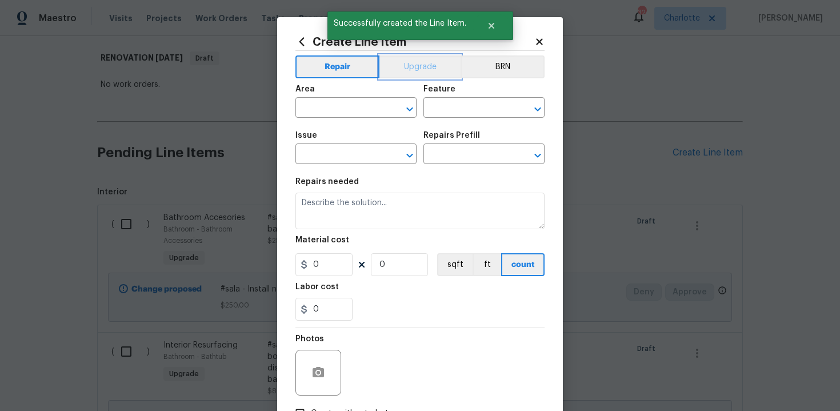
click at [424, 70] on button "Upgrade" at bounding box center [420, 66] width 82 height 23
click at [350, 106] on input "text" at bounding box center [339, 109] width 89 height 18
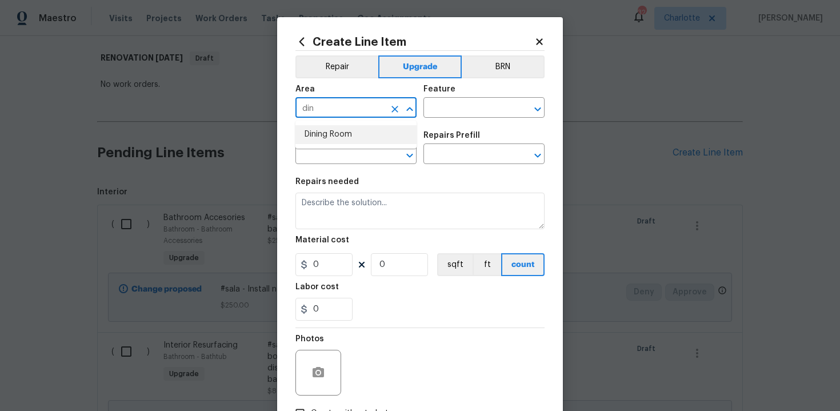
click at [350, 134] on li "Dining Room" at bounding box center [355, 134] width 121 height 19
type input "Dining Room"
click at [452, 113] on input "text" at bounding box center [467, 109] width 89 height 18
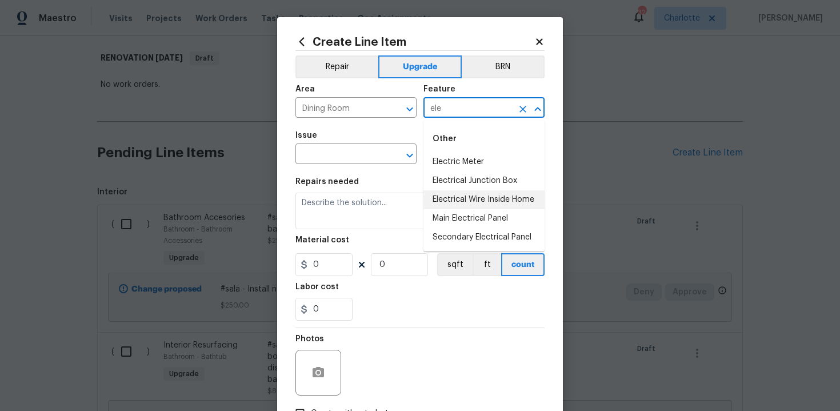
click at [455, 199] on li "Electrical Wire Inside Home" at bounding box center [483, 199] width 121 height 19
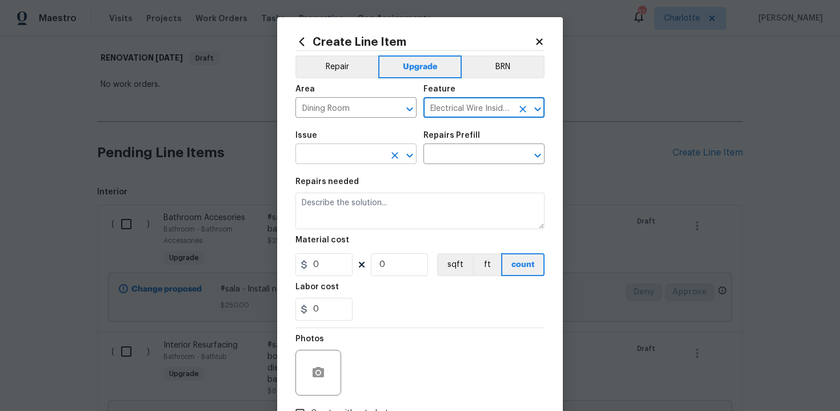
type input "Electrical Wire Inside Home"
click at [356, 158] on input "text" at bounding box center [339, 155] width 89 height 18
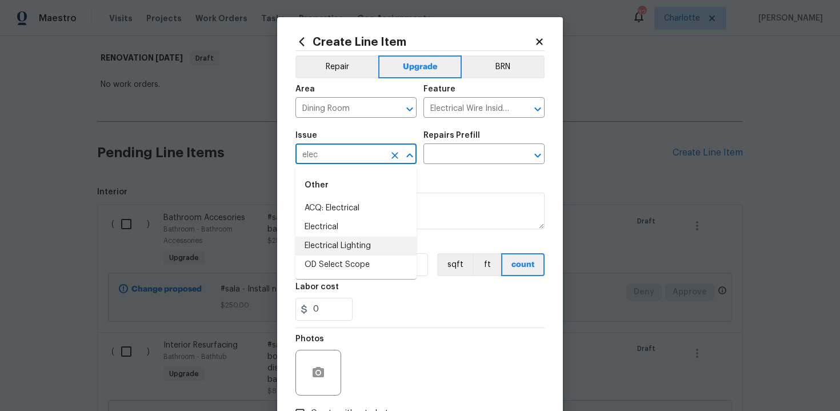
click at [356, 246] on li "Electrical Lighting" at bounding box center [355, 246] width 121 height 19
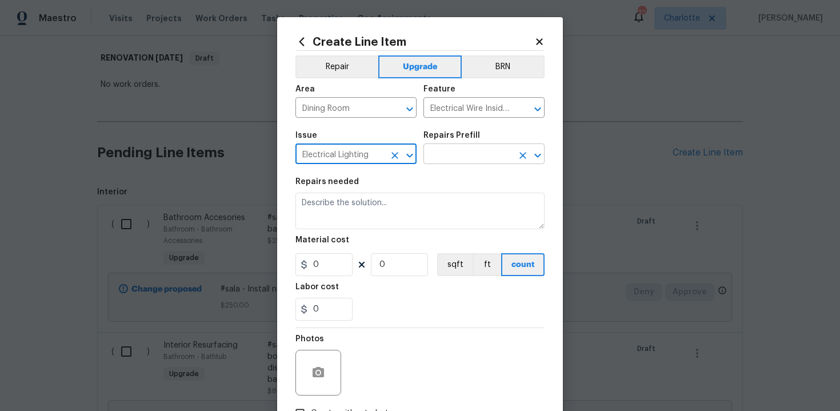
type input "Electrical Lighting"
click at [457, 161] on input "text" at bounding box center [467, 155] width 89 height 18
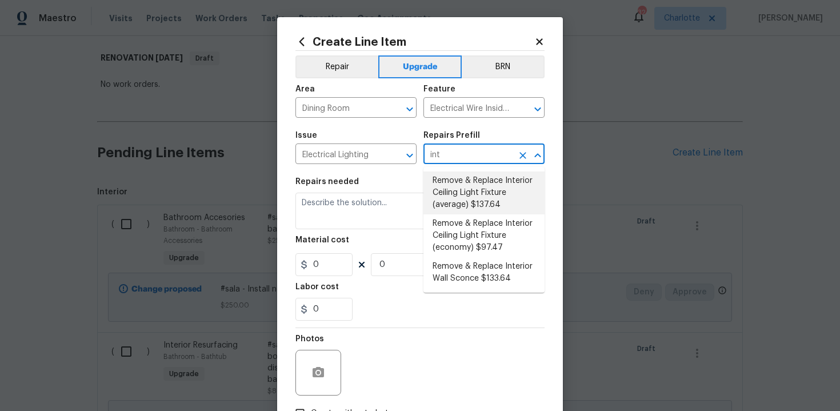
click at [467, 197] on li "Remove & Replace Interior Ceiling Light Fixture (average) $137.64" at bounding box center [483, 192] width 121 height 43
type input "Remove & Replace Interior Ceiling Light Fixture (average) $137.64"
type textarea "Remove the existing interior ceiling light fixture and replace it with new AVER…"
type input "137.64"
type input "1"
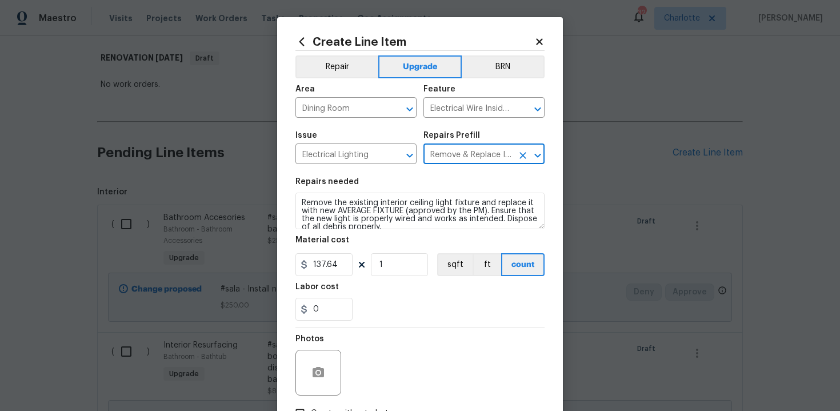
type input "Remove & Replace Interior Ceiling Light Fixture (average) $137.64"
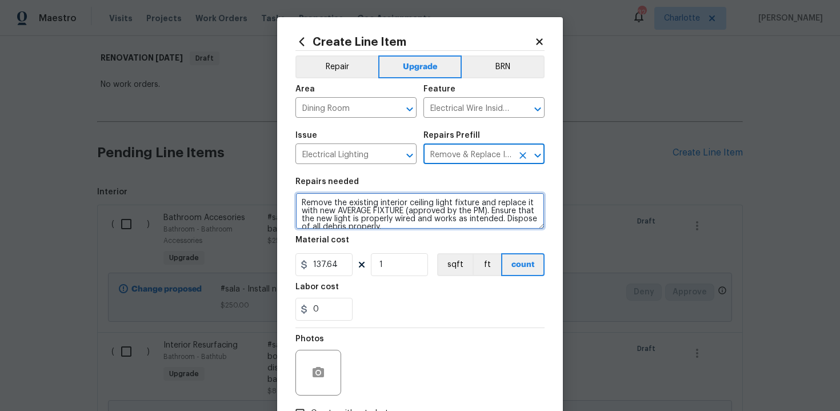
click at [297, 201] on textarea "Remove the existing interior ceiling light fixture and replace it with new AVER…" at bounding box center [419, 211] width 249 height 37
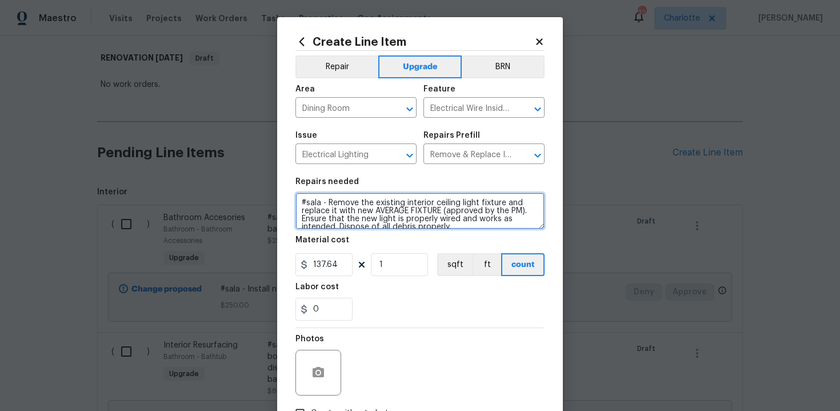
type textarea "#sala - Remove the existing interior ceiling light fixture and replace it with …"
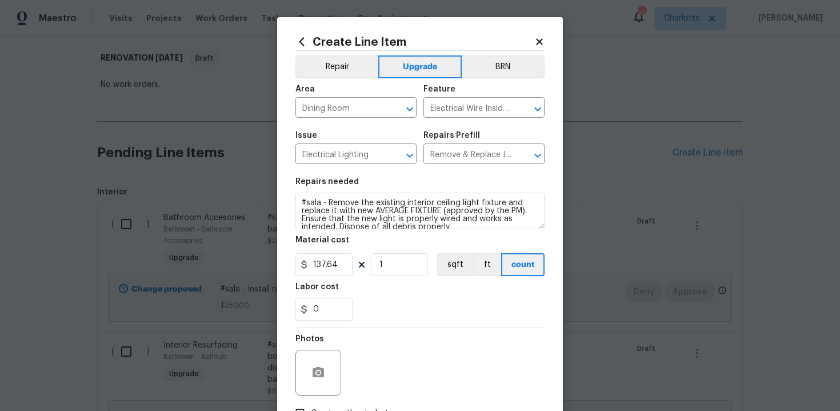
click at [402, 279] on section "Repairs needed #sala - Remove the existing interior ceiling light fixture and r…" at bounding box center [419, 249] width 249 height 157
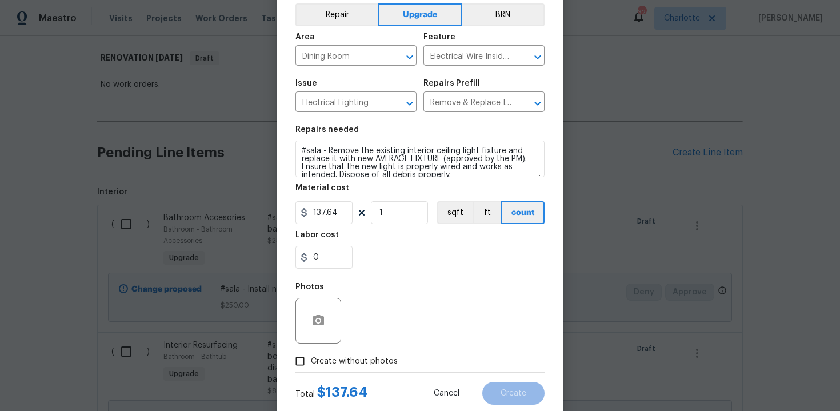
scroll to position [82, 0]
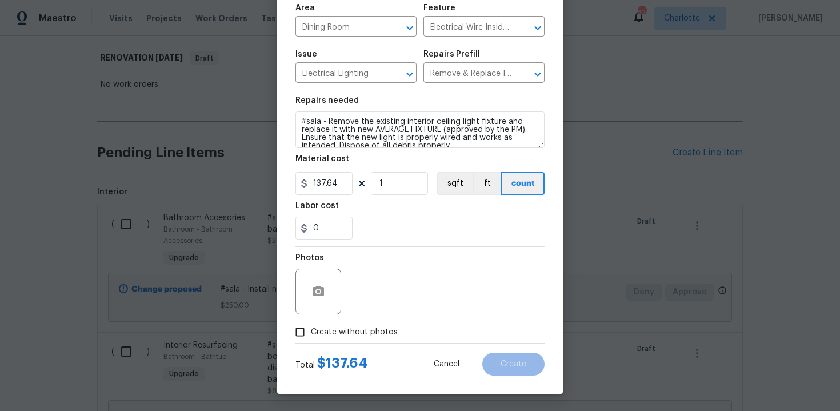
click at [364, 330] on span "Create without photos" at bounding box center [354, 332] width 87 height 12
click at [311, 330] on input "Create without photos" at bounding box center [300, 332] width 22 height 22
checkbox input "true"
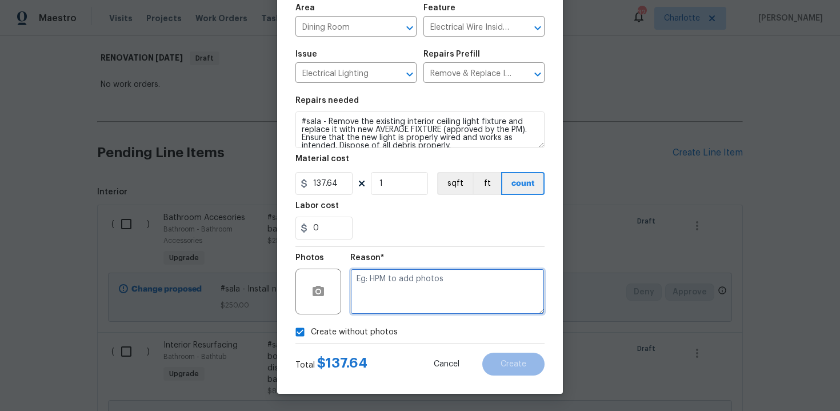
click at [406, 309] on textarea at bounding box center [447, 292] width 194 height 46
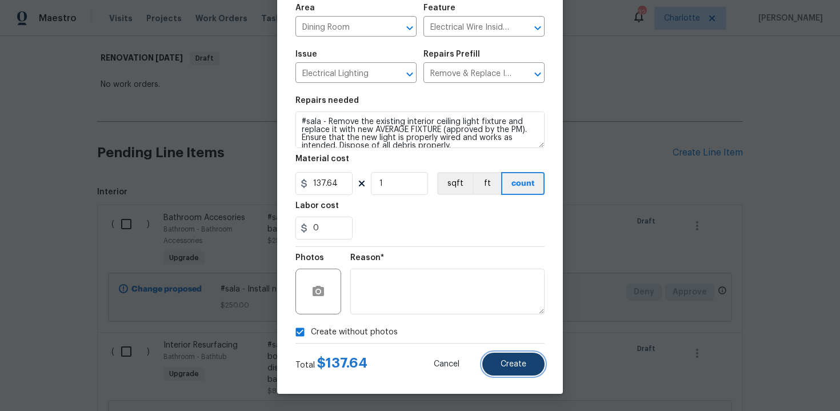
click at [519, 360] on span "Create" at bounding box center [513, 364] width 26 height 9
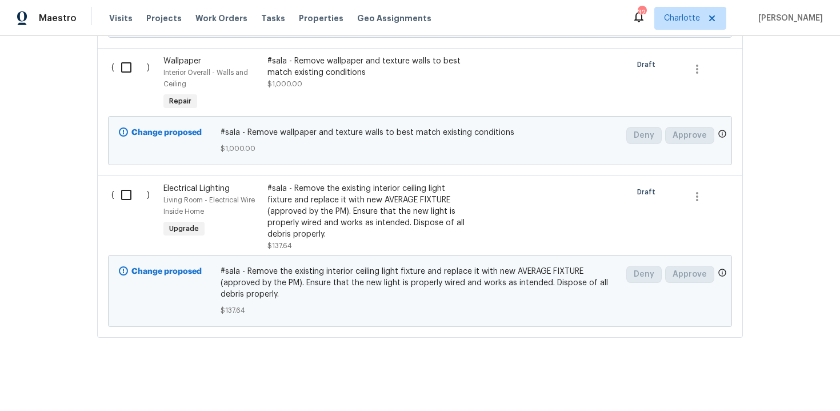
scroll to position [907, 0]
